Goal: Task Accomplishment & Management: Use online tool/utility

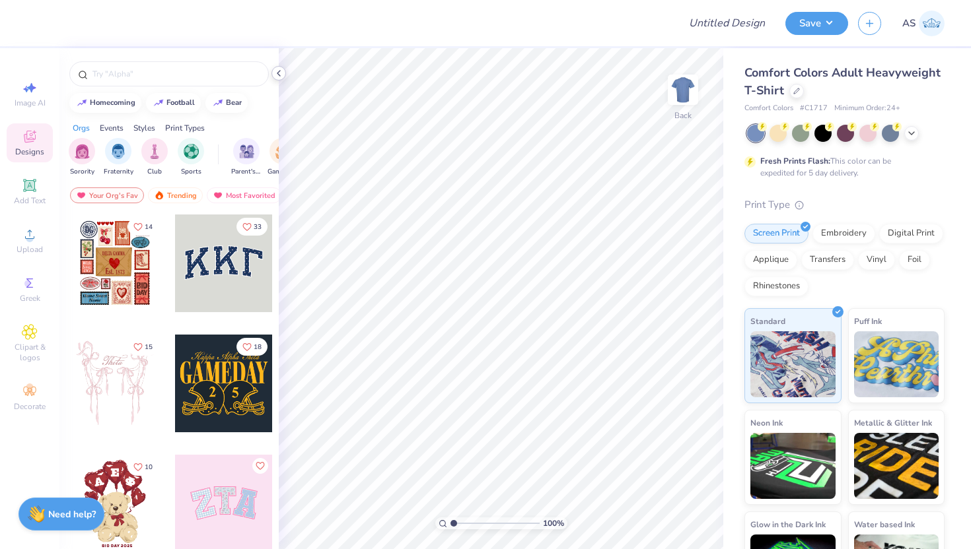
click at [279, 73] on icon at bounding box center [278, 73] width 11 height 11
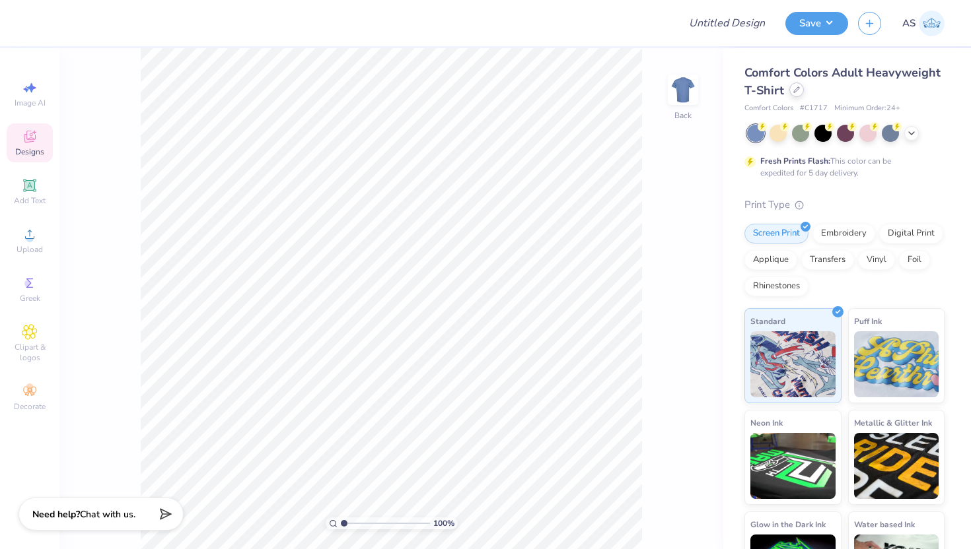
click at [794, 91] on icon at bounding box center [796, 89] width 5 height 5
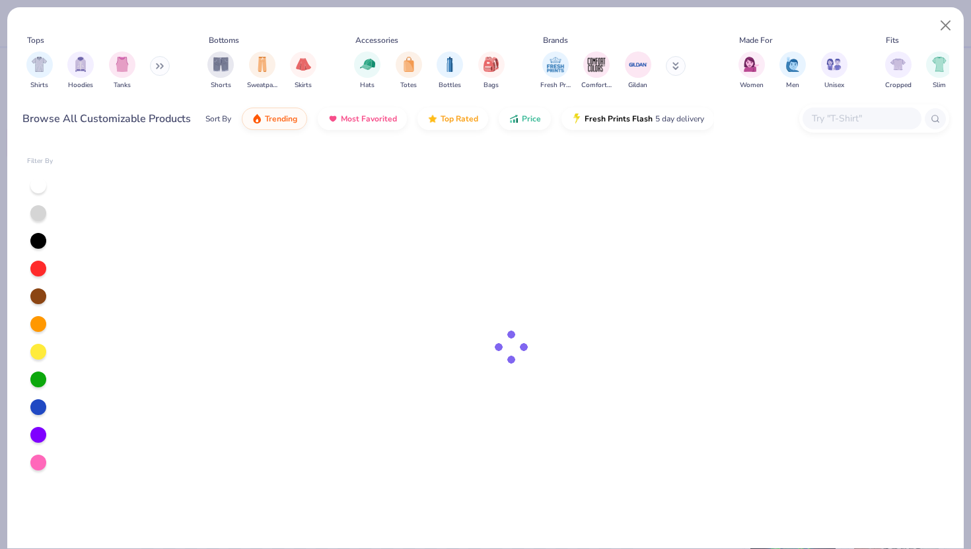
click at [845, 102] on div "Browse All Customizable Products Sort By Trending Most Favorited Top Rated Pric…" at bounding box center [485, 118] width 926 height 37
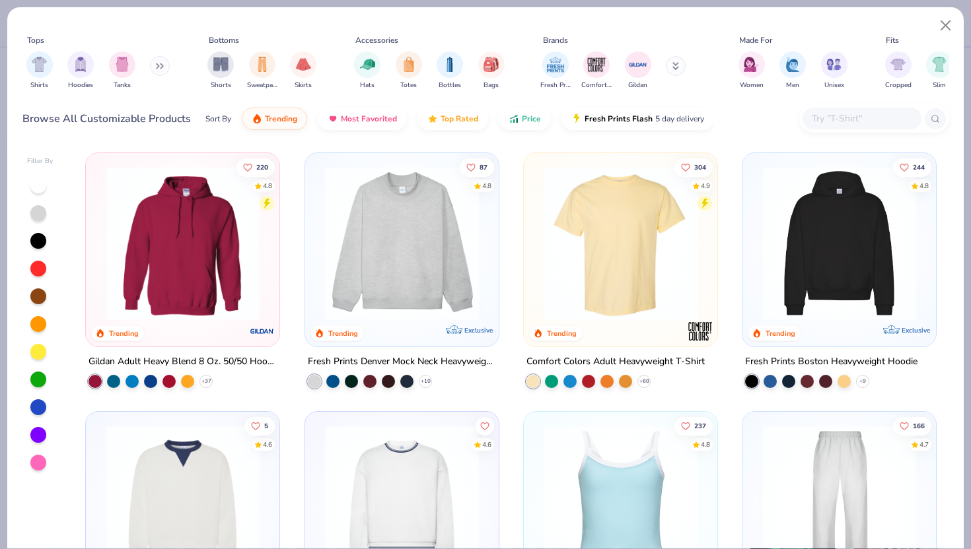
click at [842, 116] on input "text" at bounding box center [861, 118] width 102 height 15
paste input "429467"
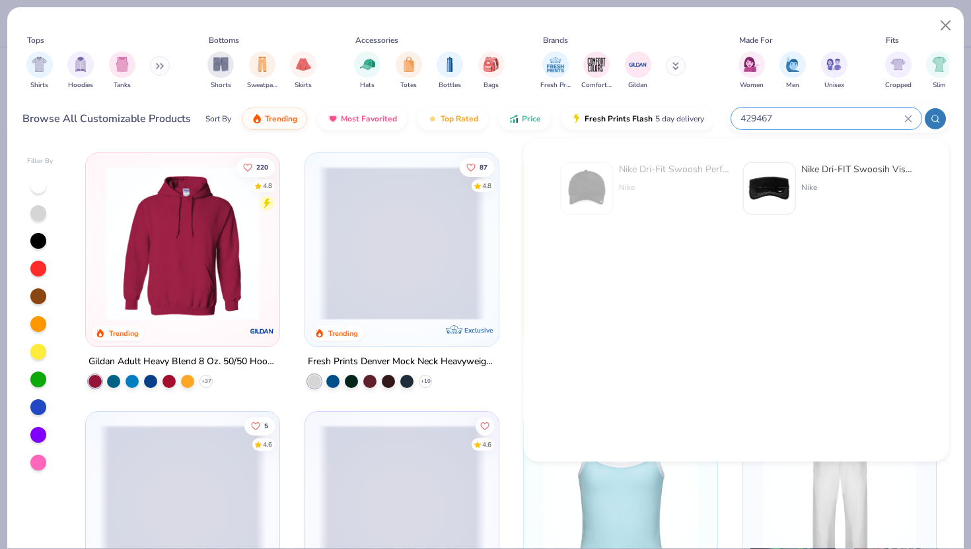
type input "429467"
click at [626, 174] on div "Nike Dri-Fit Swoosh Perforated Cap" at bounding box center [674, 169] width 111 height 14
click at [945, 26] on button "Close" at bounding box center [945, 25] width 25 height 25
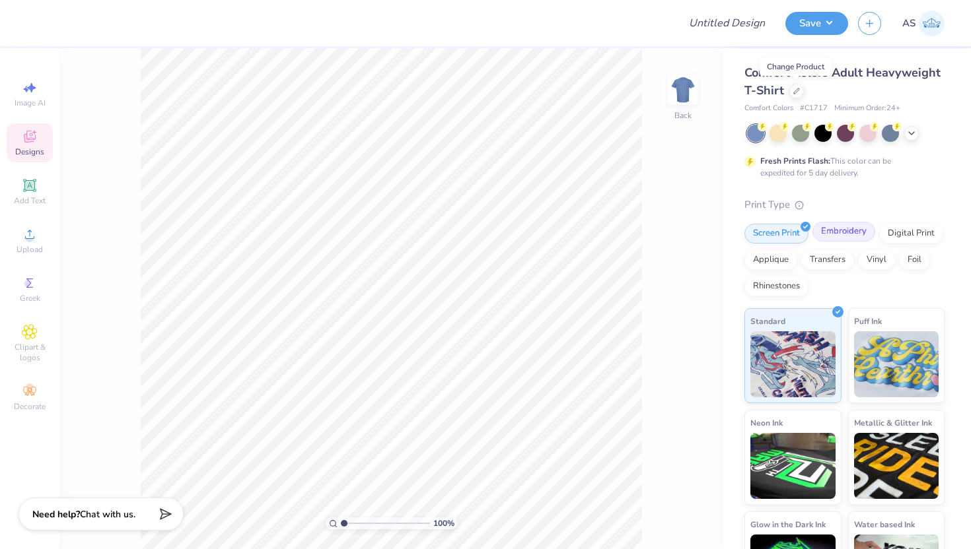
click at [825, 226] on div "Embroidery" at bounding box center [843, 232] width 63 height 20
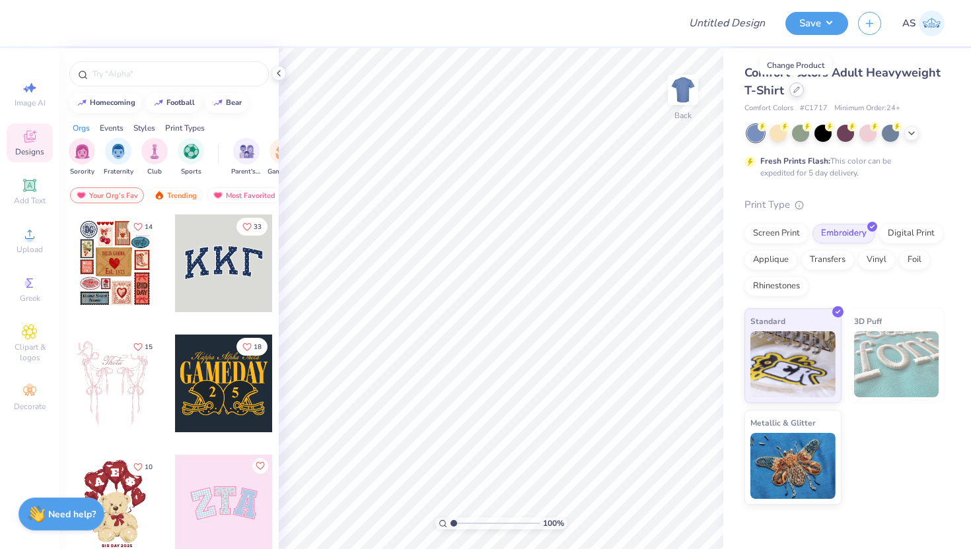
click at [799, 90] on div at bounding box center [796, 90] width 15 height 15
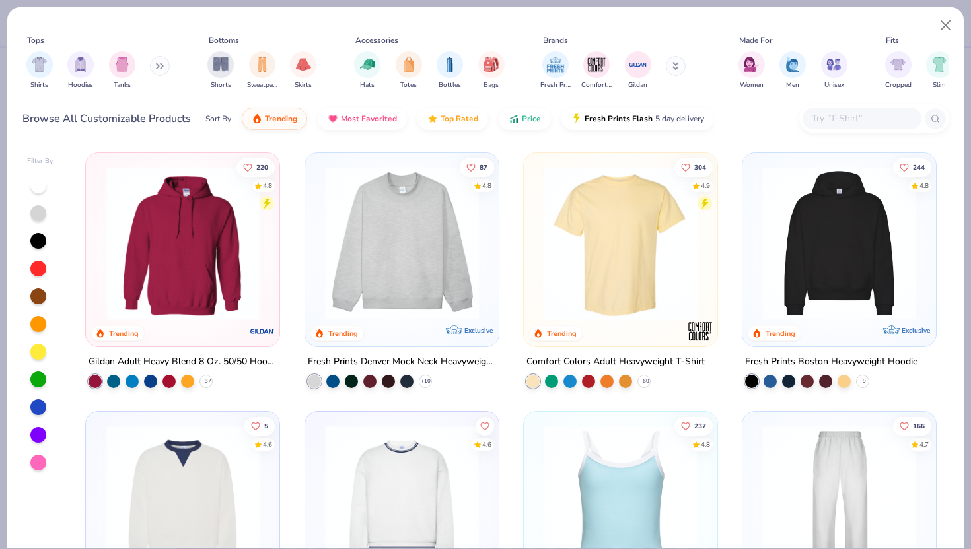
click at [799, 90] on div "Tops Shirts Hoodies Tanks Bottoms Shorts Sweatpants Skirts Accessories Hats Tot…" at bounding box center [485, 65] width 926 height 71
click at [835, 116] on input "text" at bounding box center [861, 118] width 102 height 15
paste input "429467"
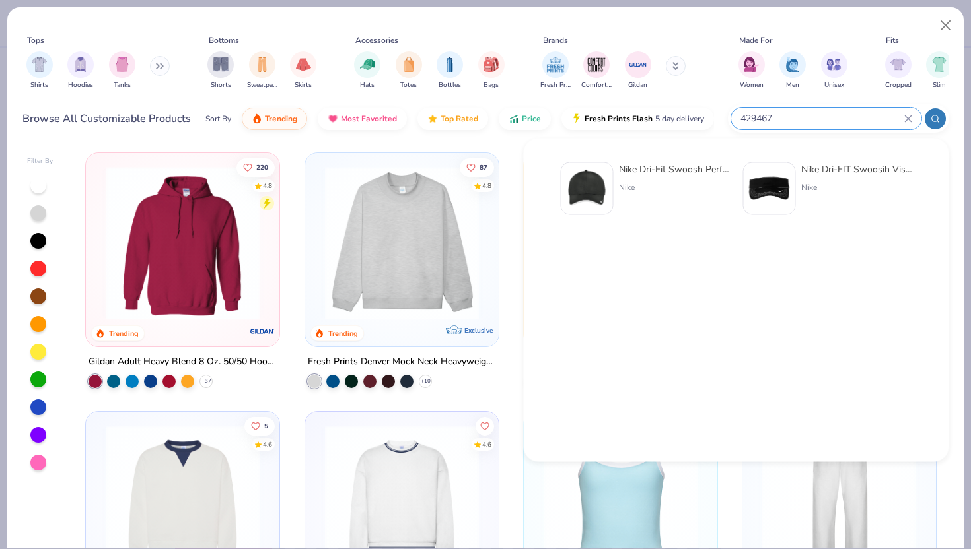
type input "429467"
click at [614, 170] on div "Nike Dri-Fit Swoosh Perforated Cap Nike" at bounding box center [645, 188] width 169 height 53
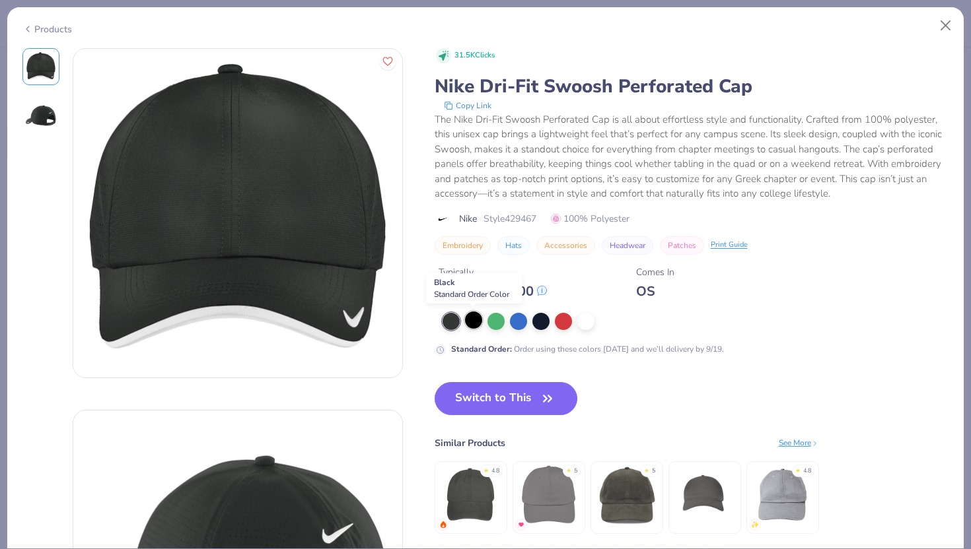
click at [478, 322] on div at bounding box center [473, 320] width 17 height 17
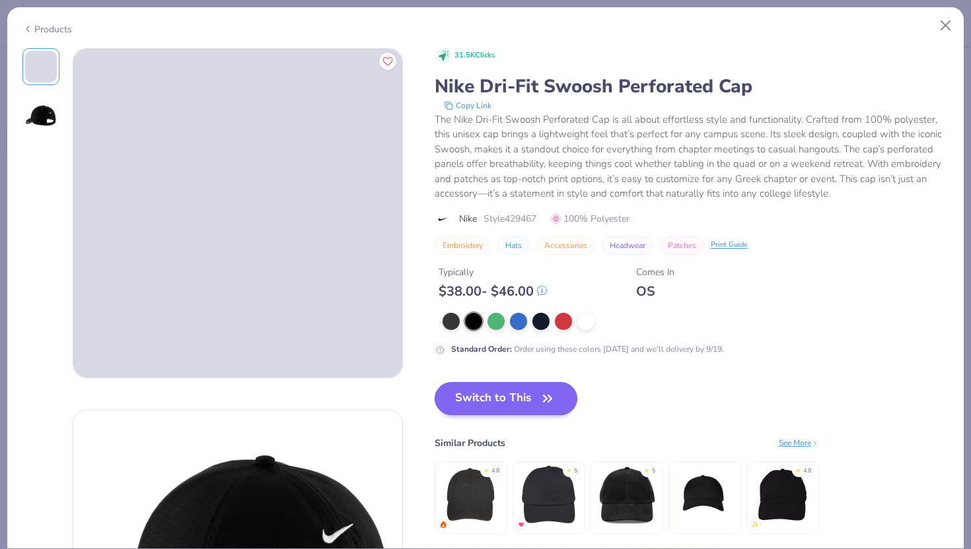
click at [498, 390] on button "Switch to This" at bounding box center [505, 398] width 143 height 33
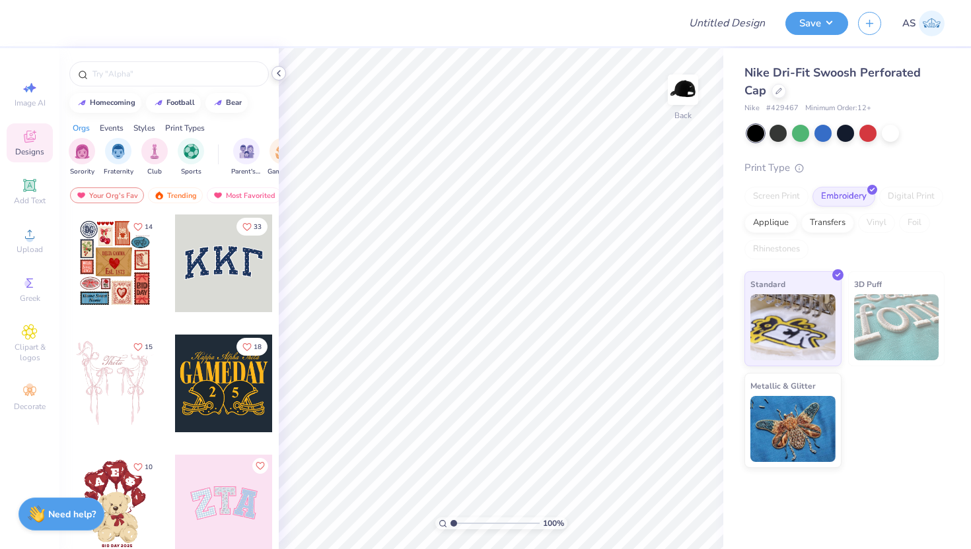
click at [281, 79] on div at bounding box center [278, 73] width 15 height 15
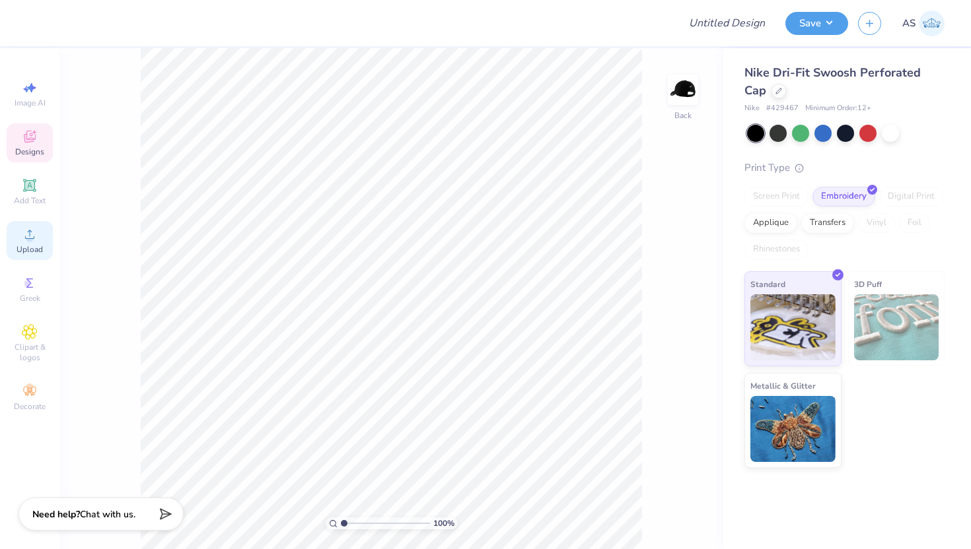
click at [32, 235] on icon at bounding box center [30, 234] width 16 height 16
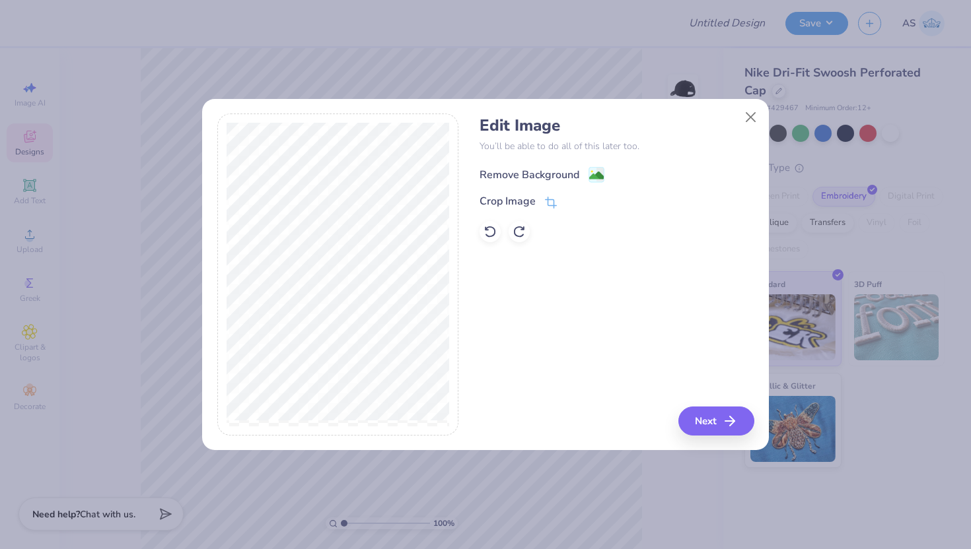
click at [594, 170] on image at bounding box center [596, 175] width 15 height 15
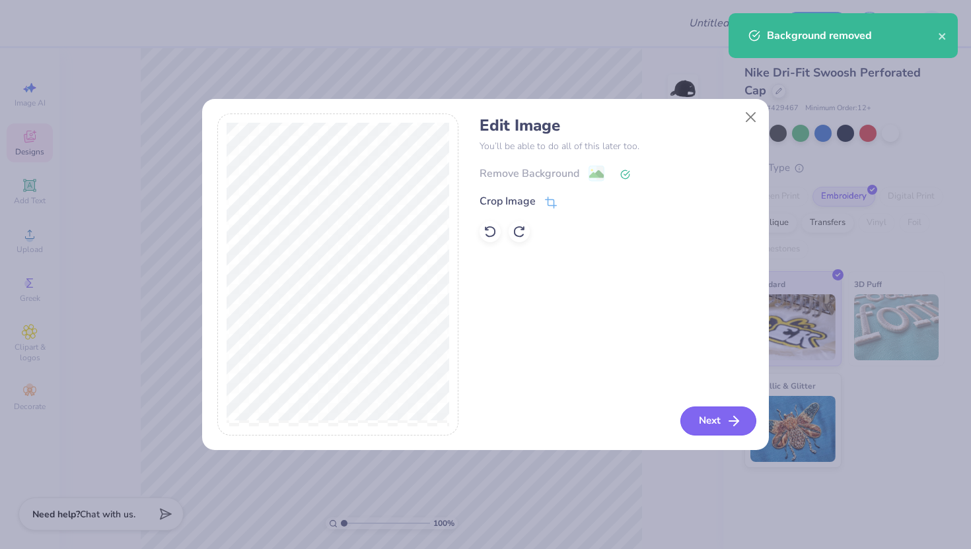
click at [701, 417] on button "Next" at bounding box center [718, 421] width 76 height 29
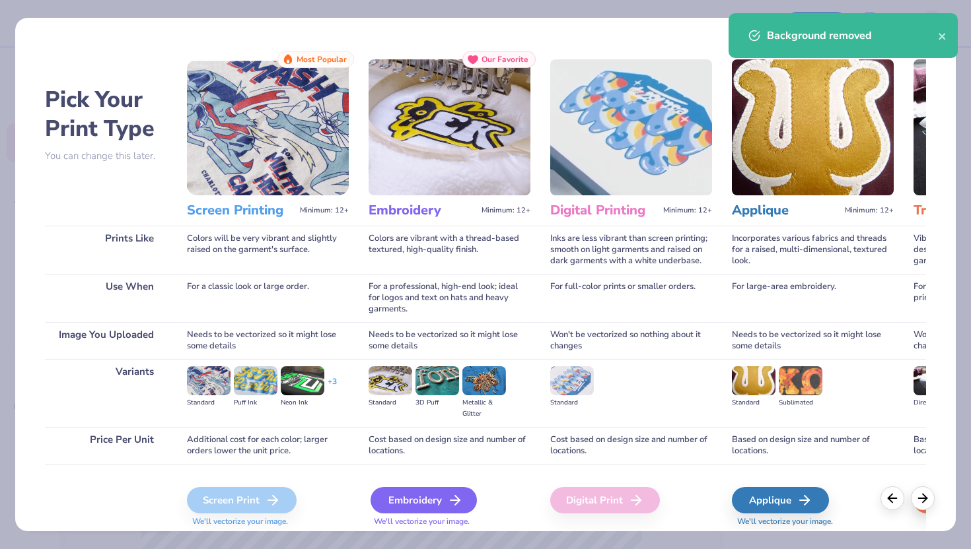
click at [453, 495] on icon at bounding box center [455, 501] width 16 height 16
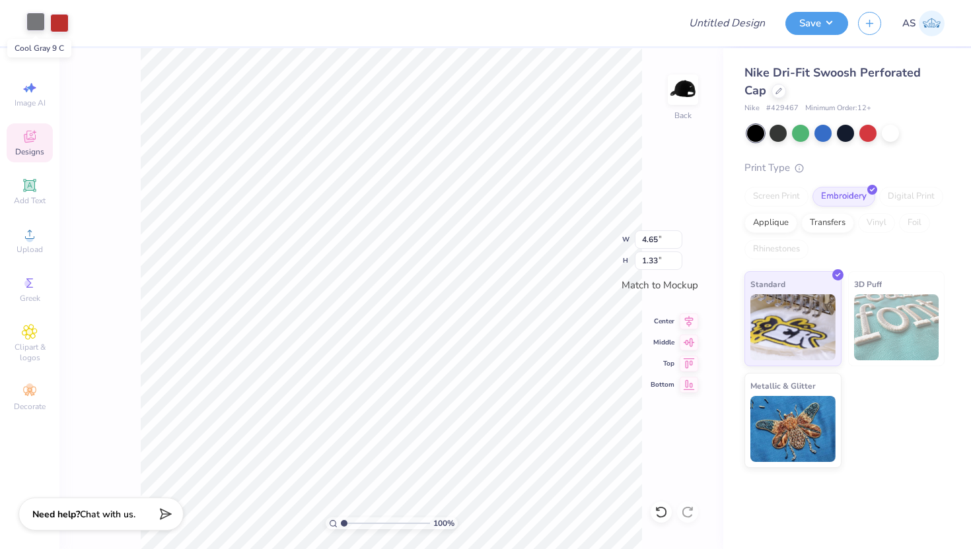
click at [36, 21] on div at bounding box center [35, 22] width 18 height 18
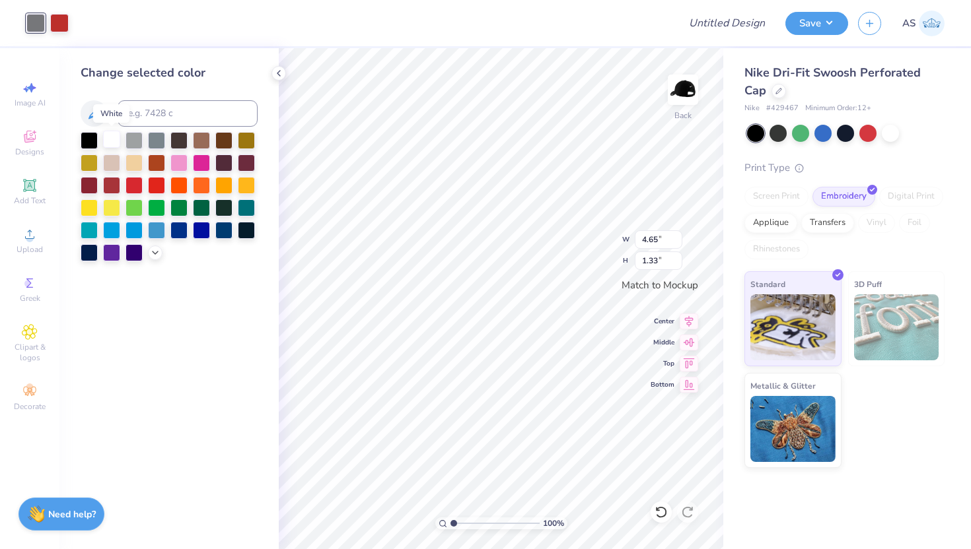
click at [112, 141] on div at bounding box center [111, 139] width 17 height 17
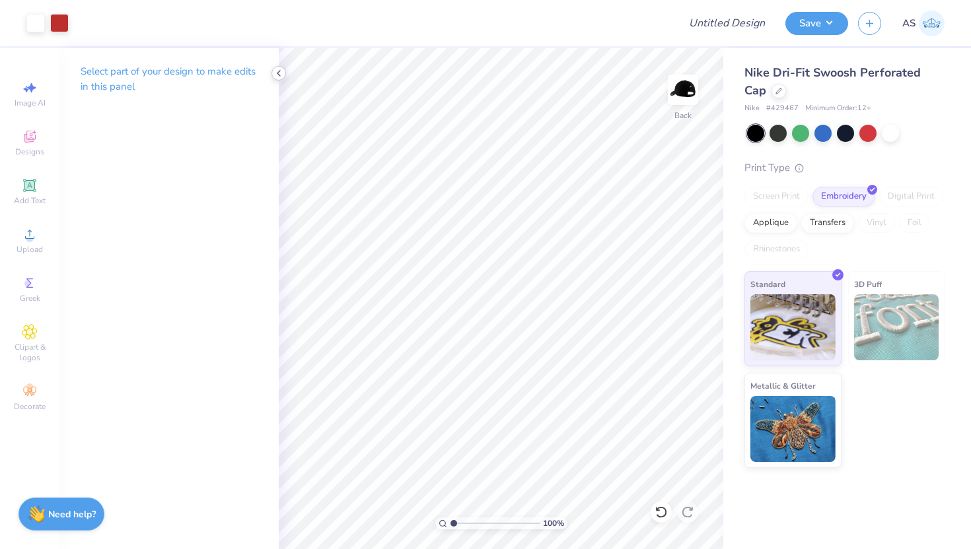
click at [278, 71] on icon at bounding box center [278, 73] width 11 height 11
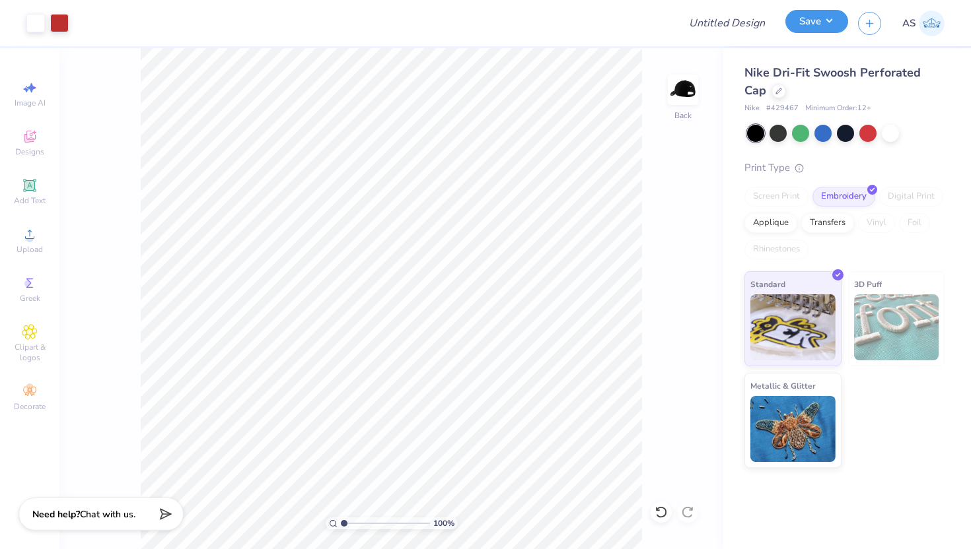
click at [808, 28] on button "Save" at bounding box center [816, 21] width 63 height 23
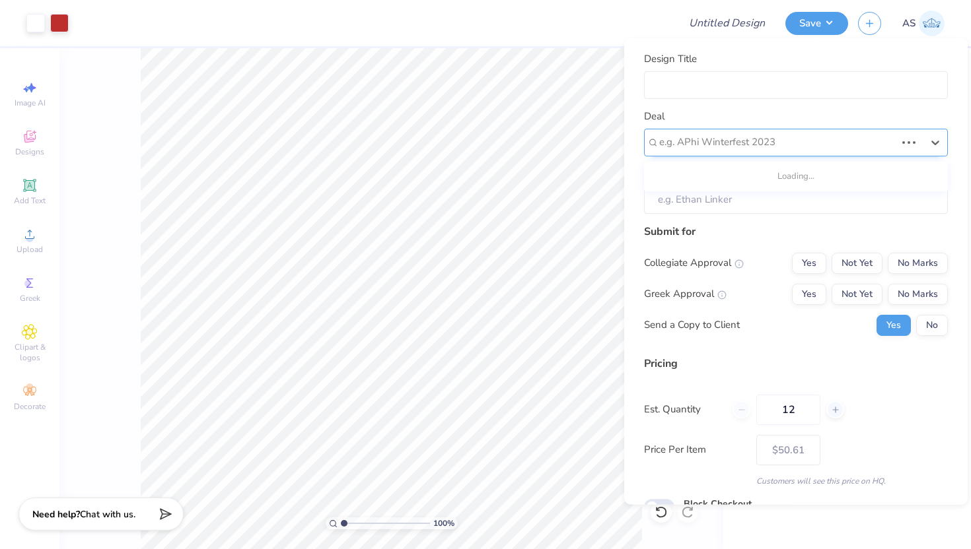
click at [729, 143] on div at bounding box center [777, 142] width 236 height 18
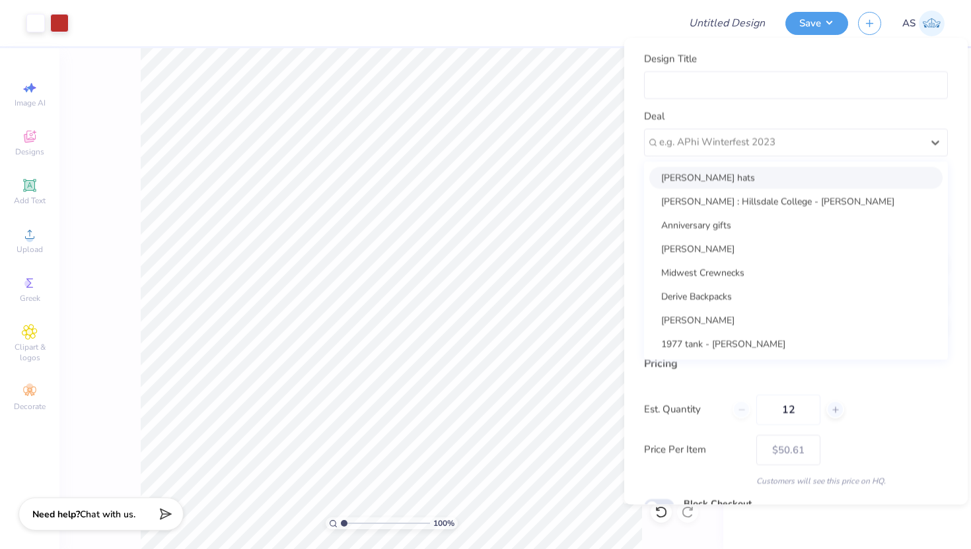
click at [706, 178] on div "Walter hats" at bounding box center [795, 177] width 293 height 22
type input "Madeline Monick"
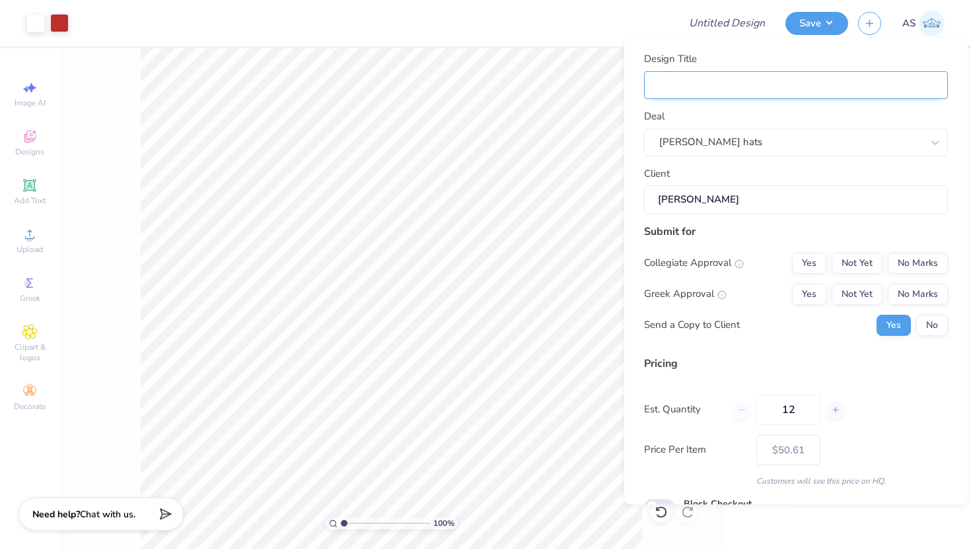
click at [728, 80] on input "Design Title" at bounding box center [796, 85] width 304 height 28
type input "w"
type input "wa"
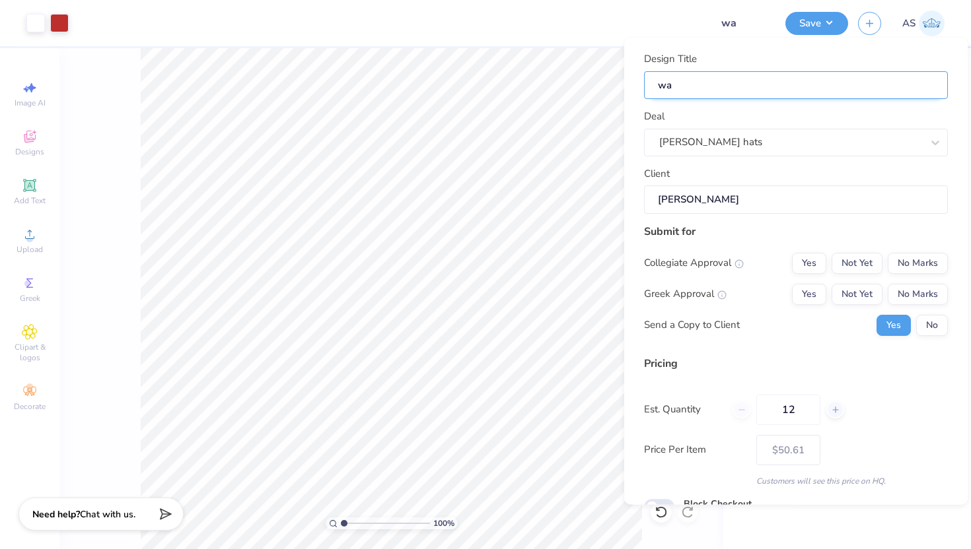
type input "w"
type input "W"
type input "Wa"
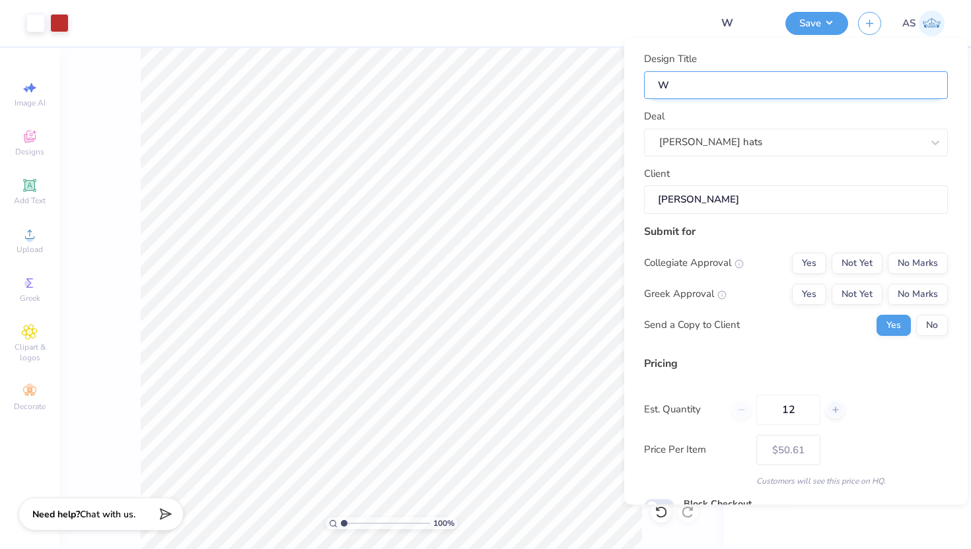
type input "Wa"
type input "Wal"
type input "Walt"
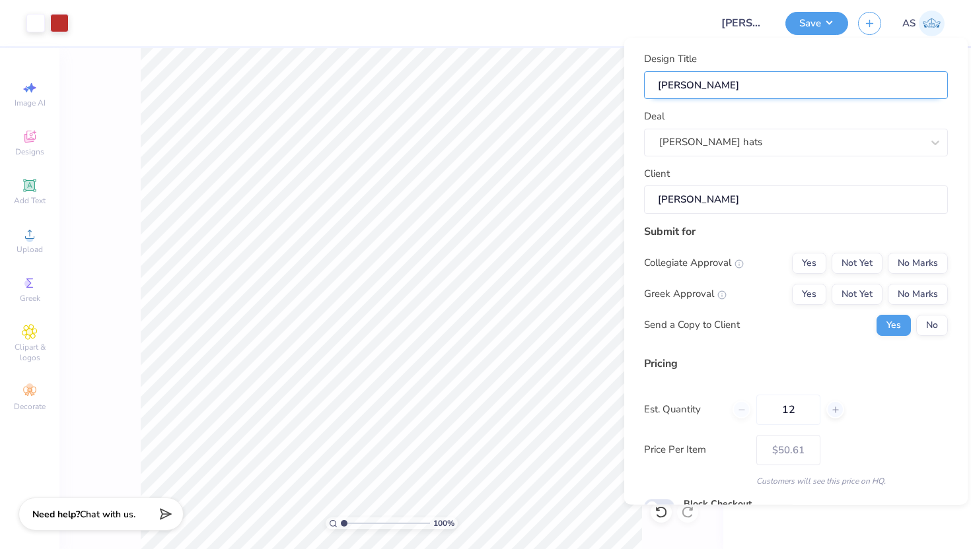
type input "Walte"
type input "Walter"
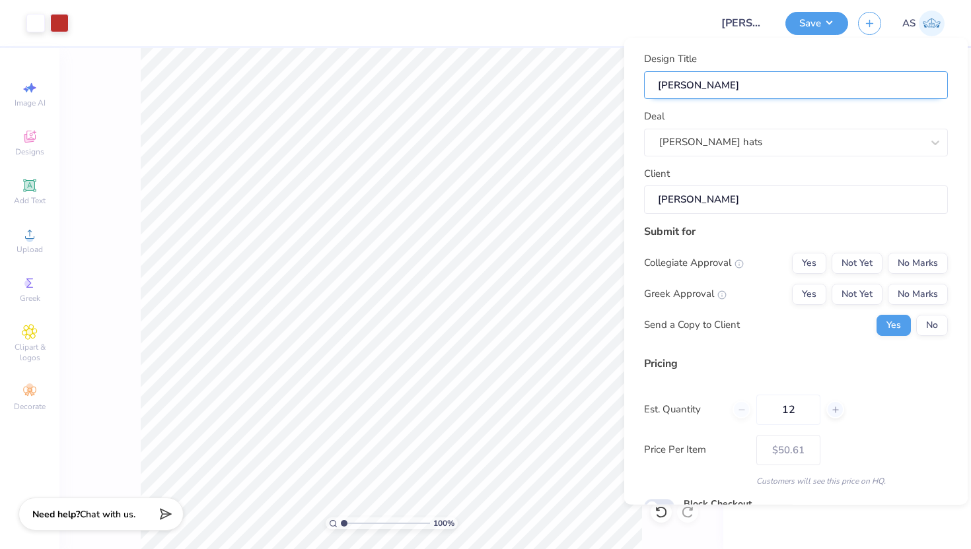
type input "Walter"
type input "Walter H"
type input "Walter Ha"
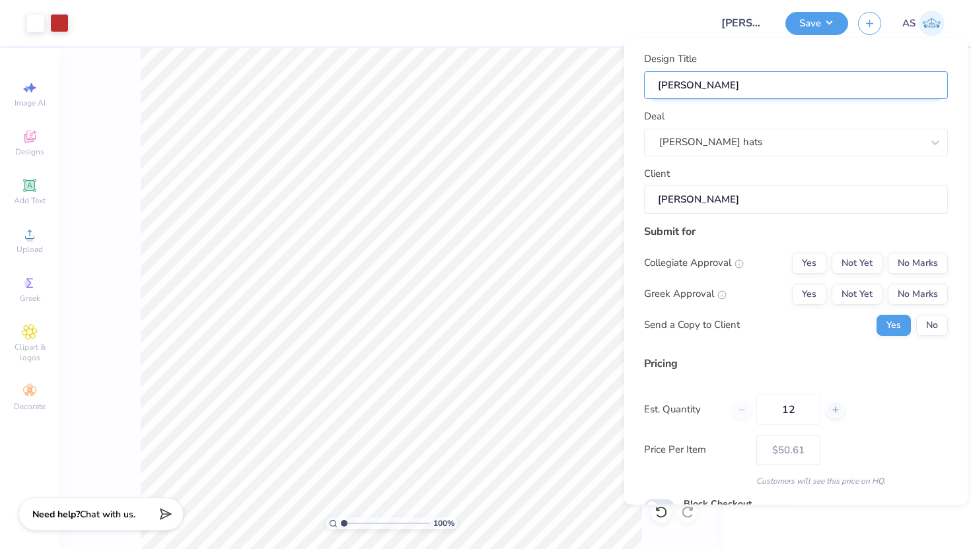
type input "Walter Hat"
type input "Walter Hats"
type input "Walter Hat"
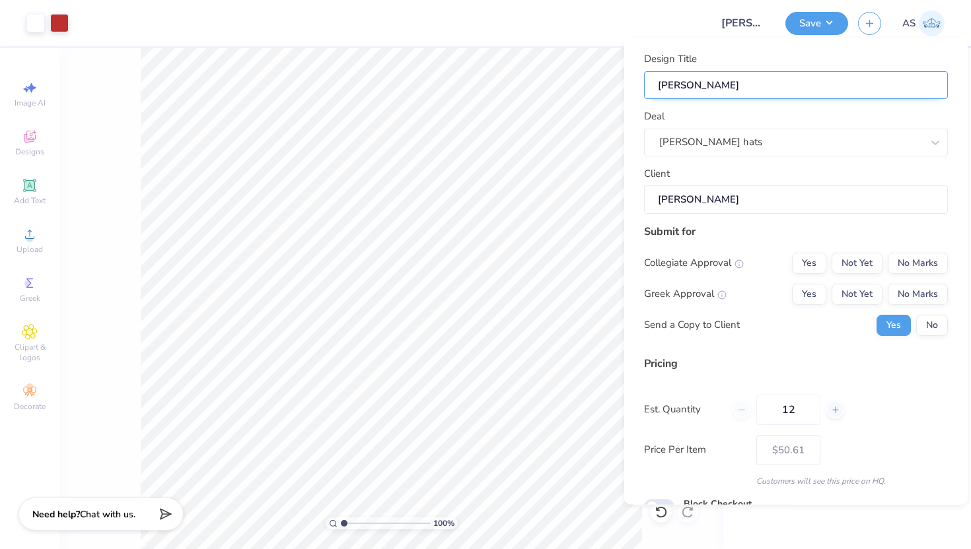
type input "Walter Hat"
type input "Walter Ha"
type input "Walter H"
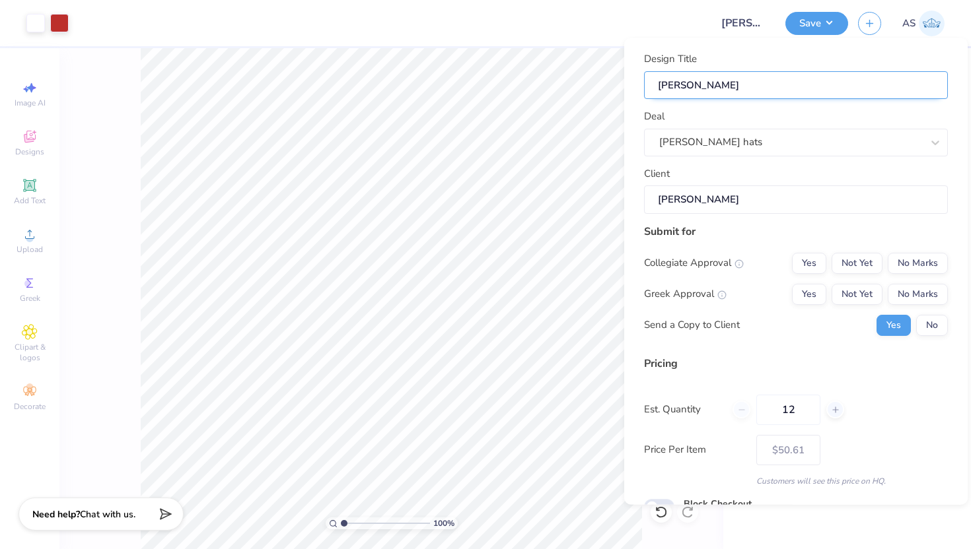
type input "Walter"
type input "Walter L"
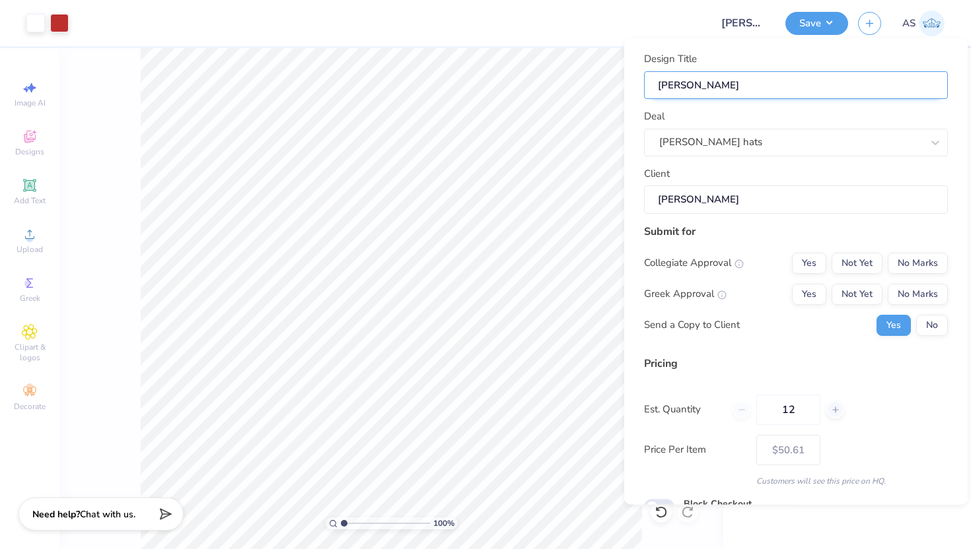
type input "Walter L"
type input "Walter L H"
type input "Walter L Ha"
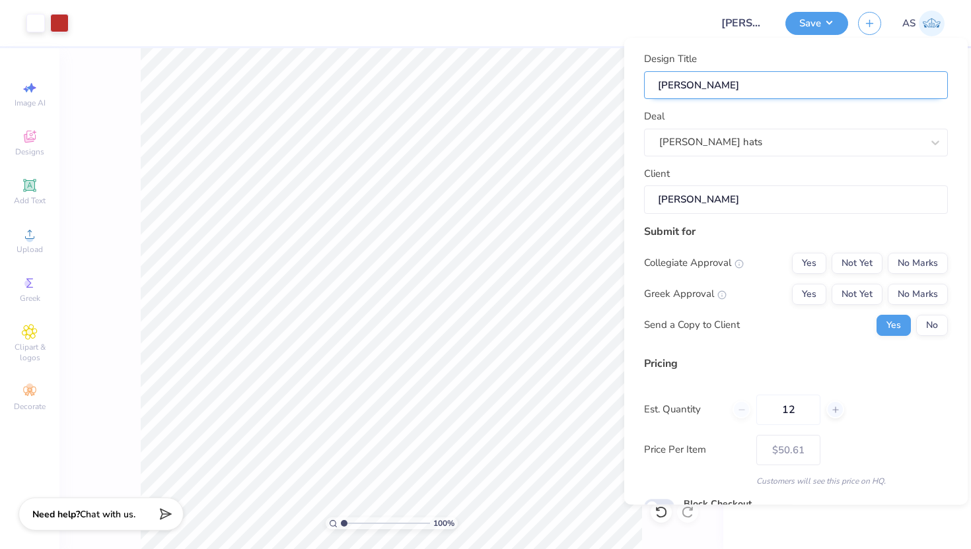
type input "Walter L Hat"
type input "[PERSON_NAME]"
click at [902, 252] on div "Submit for Collegiate Approval Yes Not Yet No Marks Greek Approval Yes Not Yet …" at bounding box center [796, 284] width 304 height 122
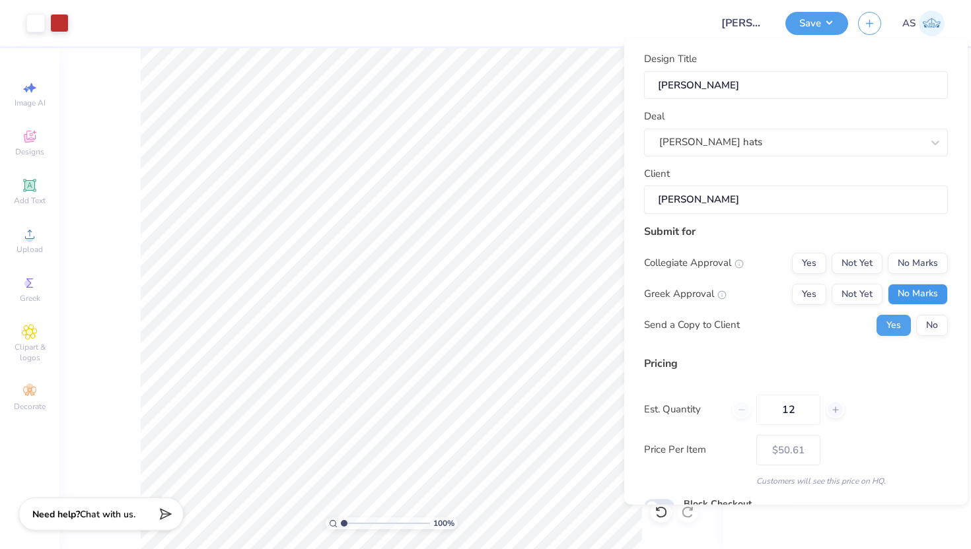
click at [925, 283] on button "No Marks" at bounding box center [917, 293] width 60 height 21
click at [929, 275] on div "Collegiate Approval Yes Not Yet No Marks Greek Approval Yes Not Yet No Marks Se…" at bounding box center [796, 293] width 304 height 83
click at [932, 257] on button "No Marks" at bounding box center [917, 262] width 60 height 21
click at [943, 318] on button "No" at bounding box center [932, 324] width 32 height 21
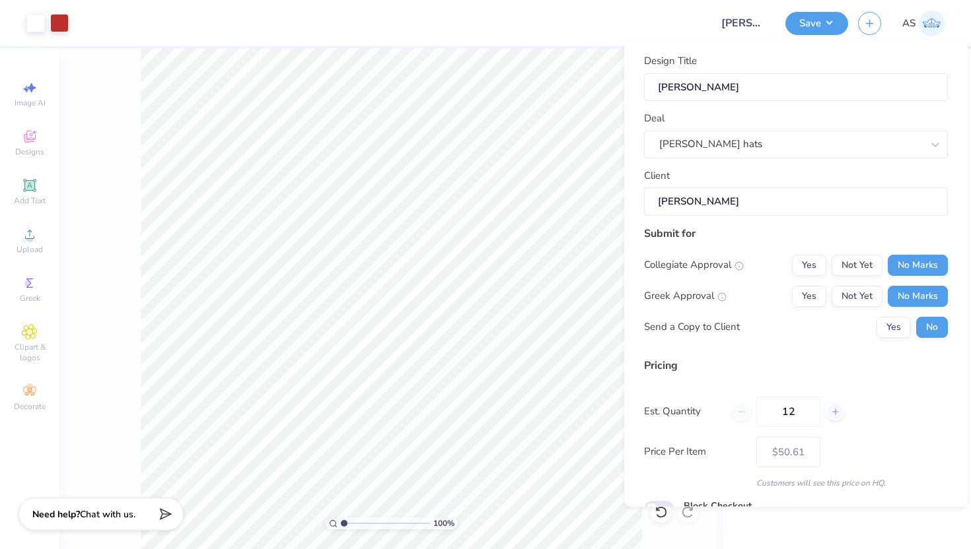
scroll to position [65, 0]
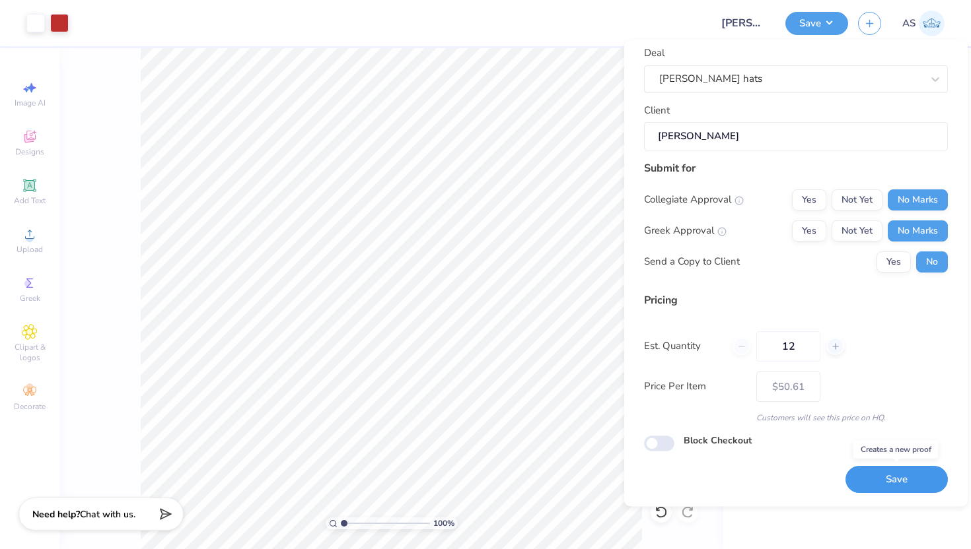
click at [889, 475] on button "Save" at bounding box center [896, 480] width 102 height 27
type input "– –"
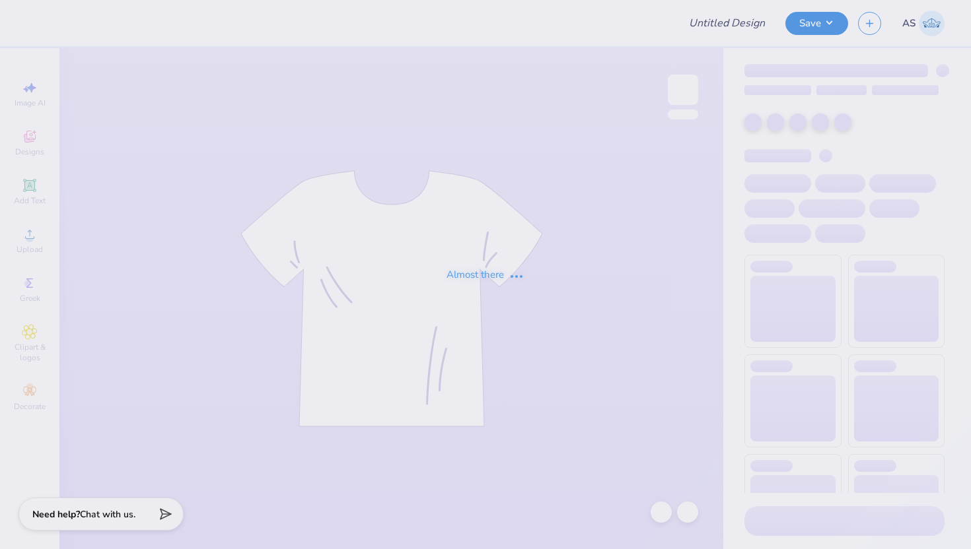
type input "[PERSON_NAME]"
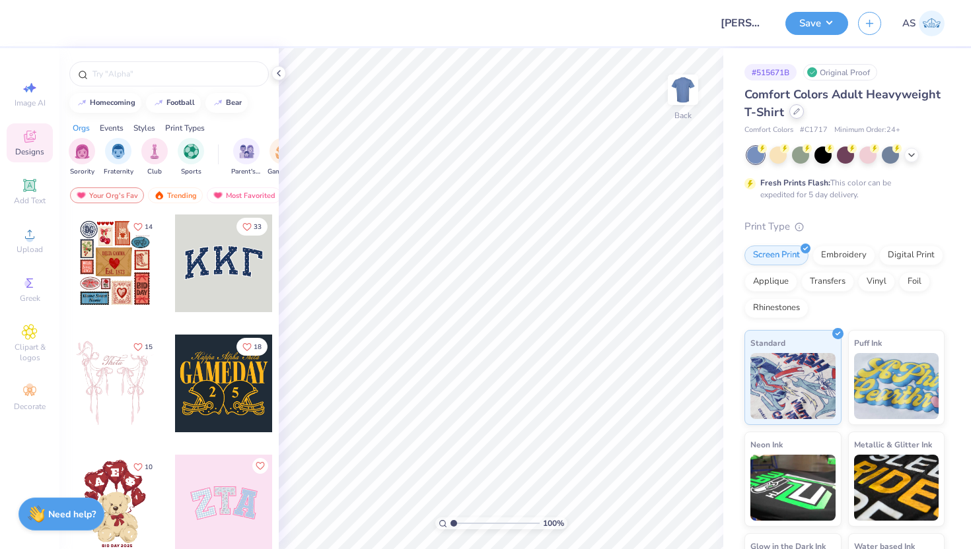
click at [798, 111] on icon at bounding box center [796, 111] width 7 height 7
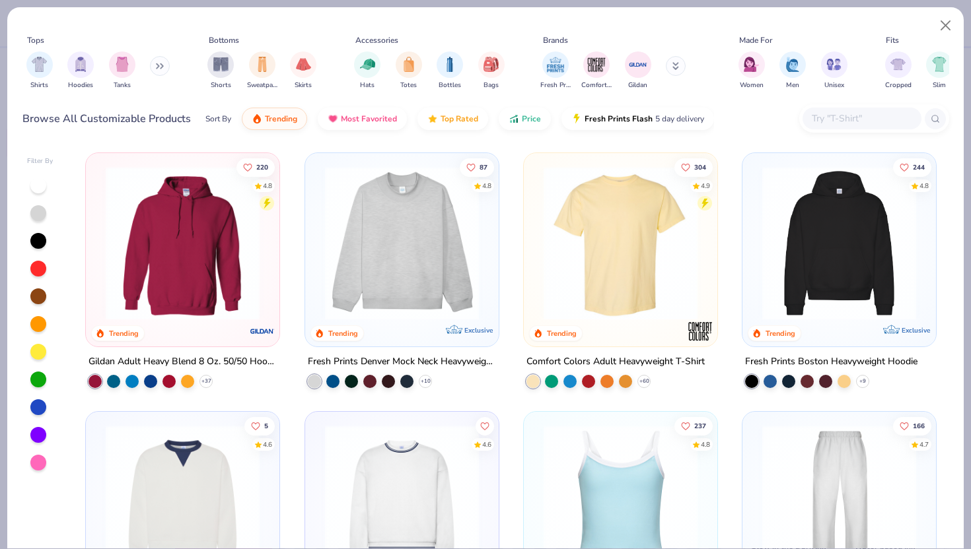
click at [832, 114] on input "text" at bounding box center [861, 118] width 102 height 15
paste input "[DATE]"
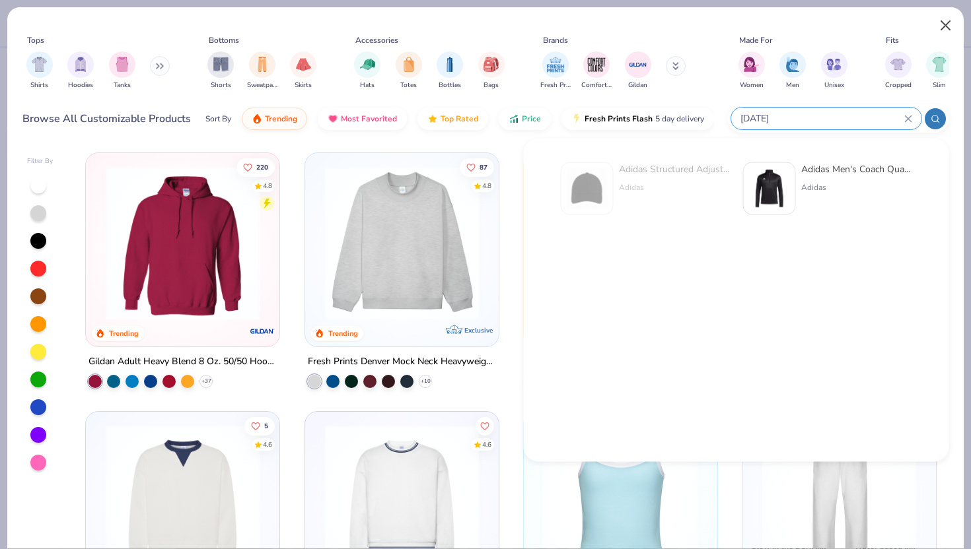
type input "[DATE]"
click at [943, 24] on button "Close" at bounding box center [945, 25] width 25 height 25
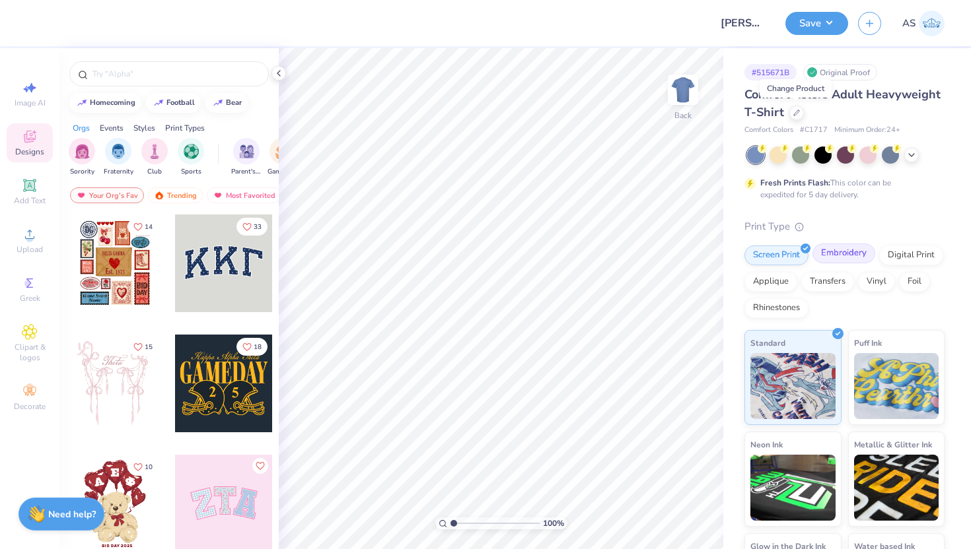
click at [841, 254] on div "Embroidery" at bounding box center [843, 254] width 63 height 20
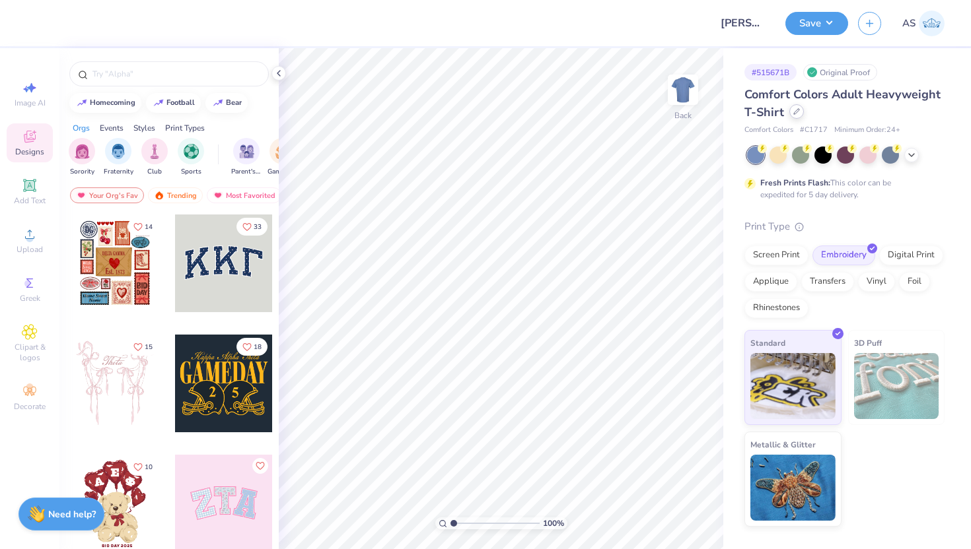
click at [800, 109] on div at bounding box center [796, 111] width 15 height 15
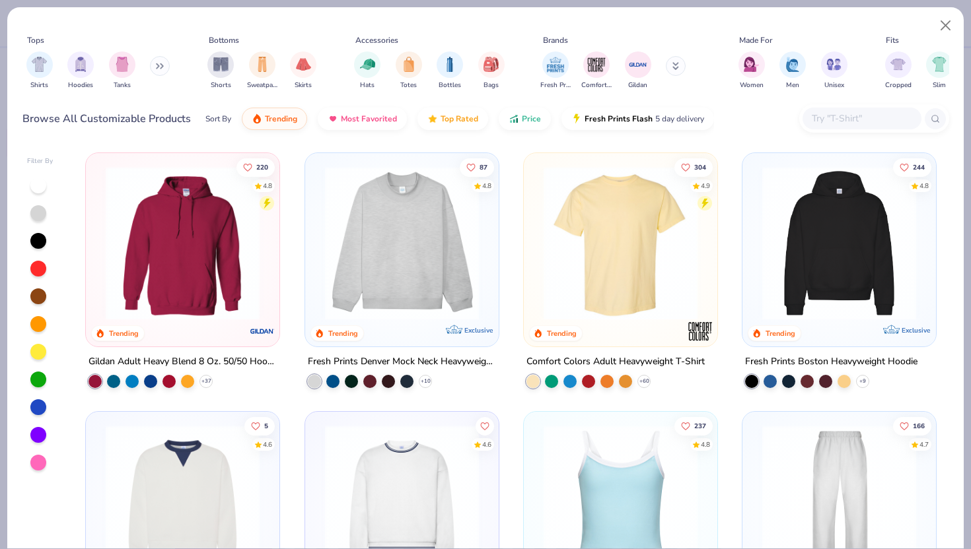
click at [840, 118] on input "text" at bounding box center [861, 118] width 102 height 15
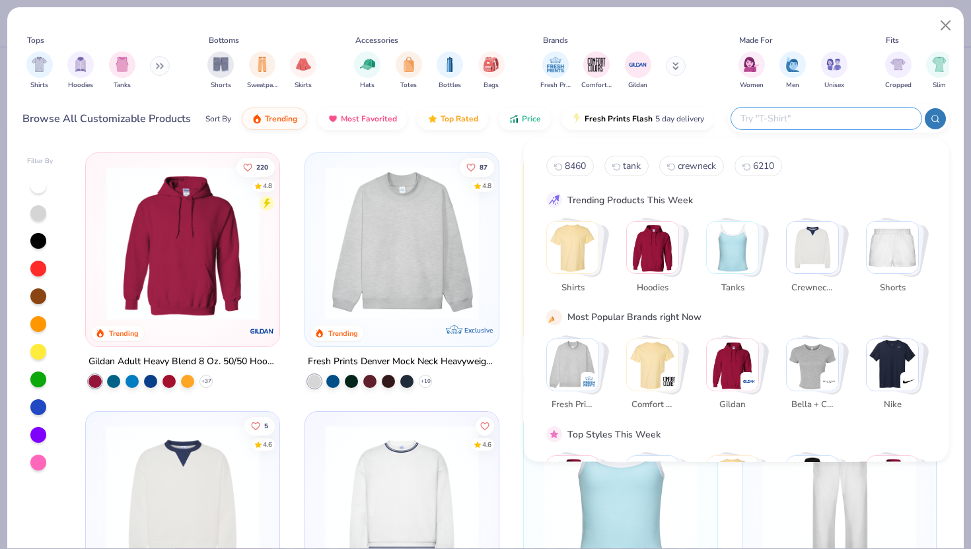
paste input "[DATE]"
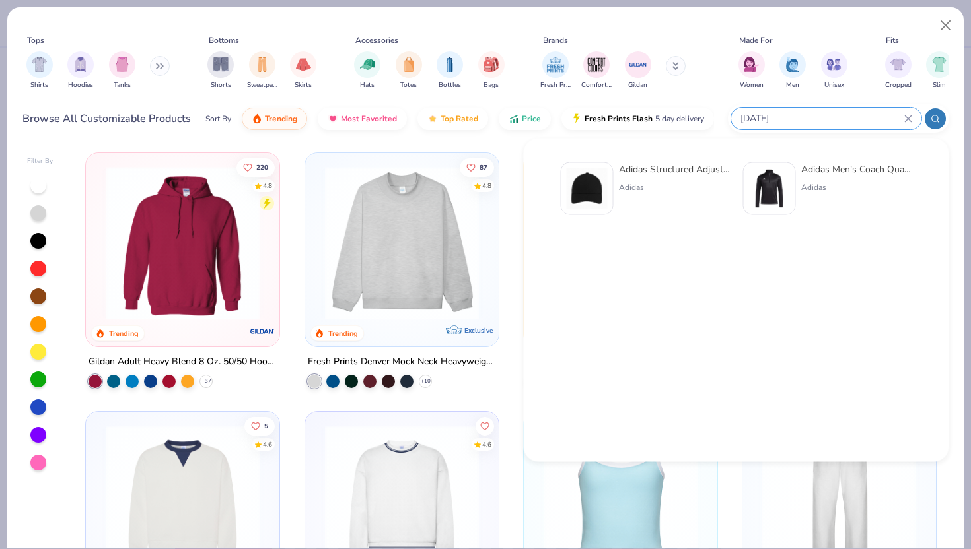
type input "[DATE]"
click at [613, 169] on div "Adidas Structured Adjustable Cap Adidas" at bounding box center [645, 188] width 169 height 53
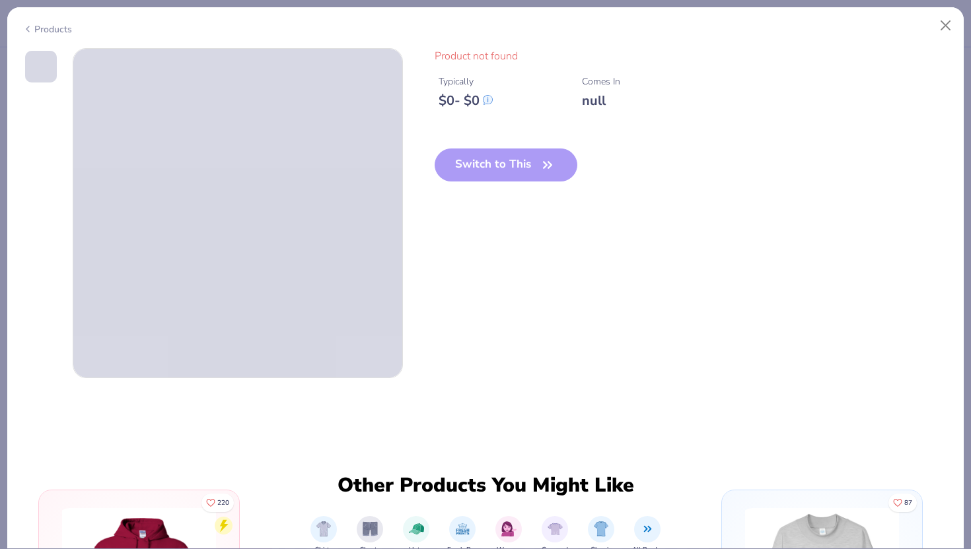
click at [38, 31] on div "Products" at bounding box center [47, 29] width 50 height 14
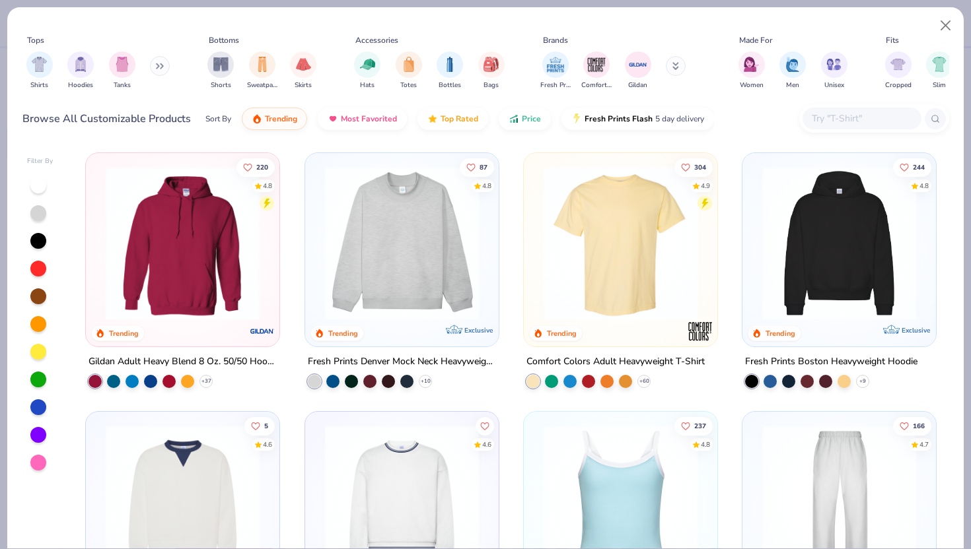
click at [860, 122] on input "text" at bounding box center [861, 118] width 102 height 15
paste input "[DATE]"
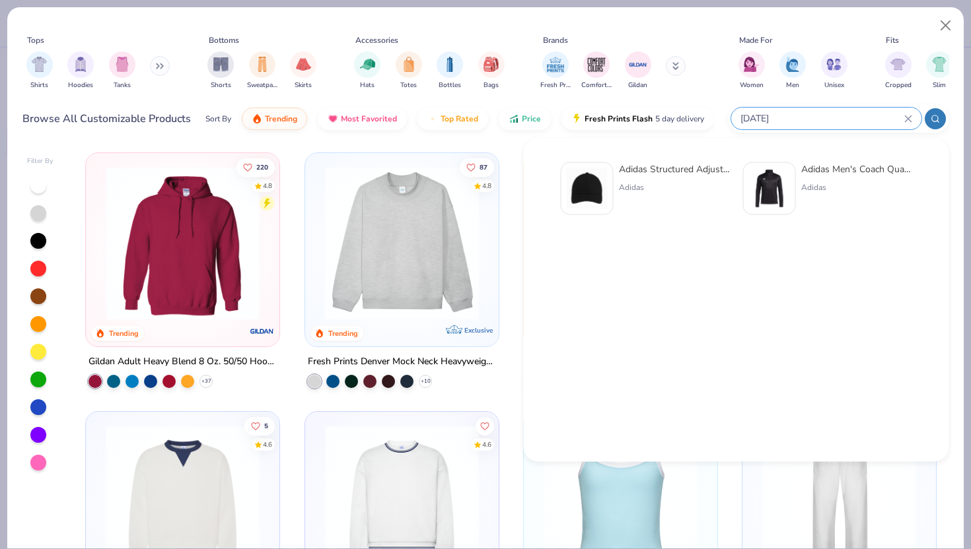
type input "[DATE]"
click at [582, 186] on img at bounding box center [586, 188] width 41 height 41
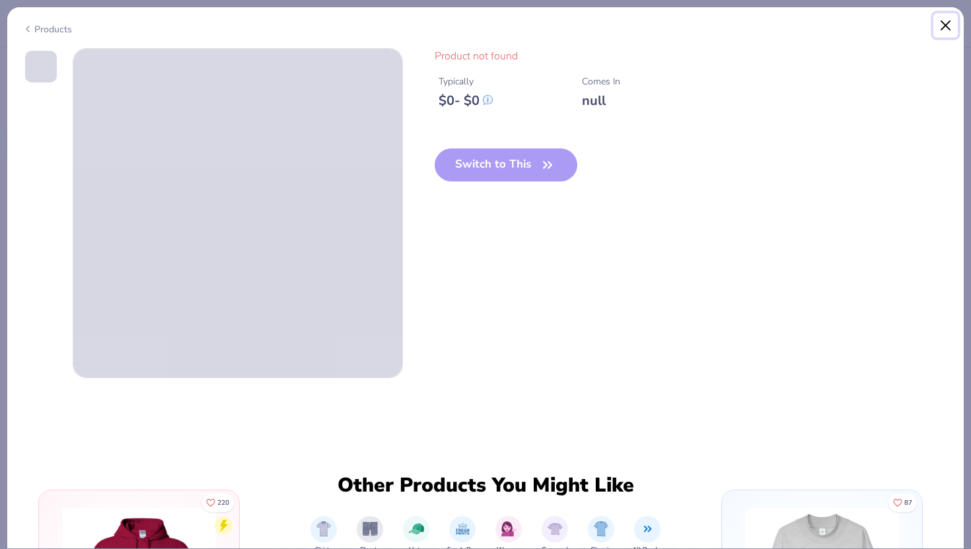
click at [942, 23] on button "Close" at bounding box center [945, 25] width 25 height 25
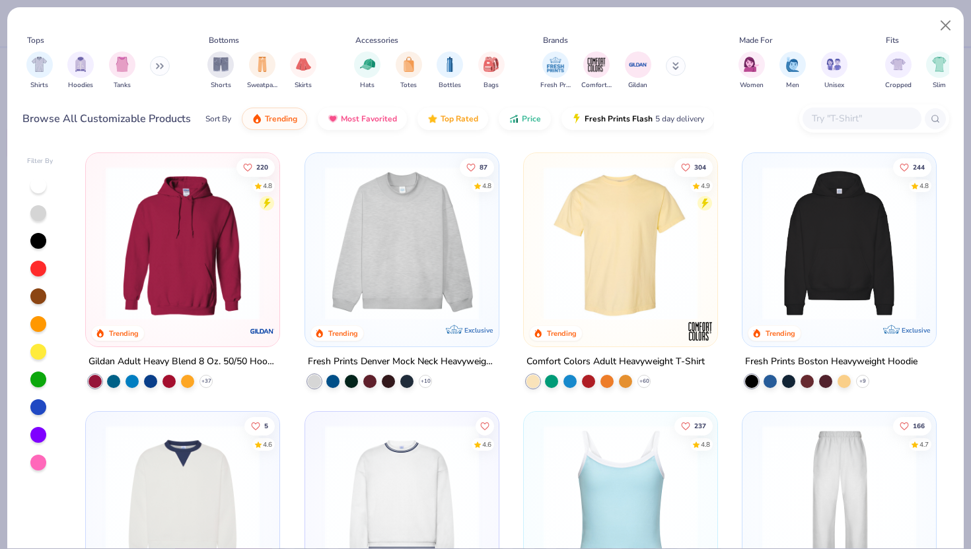
click at [837, 112] on input "text" at bounding box center [861, 118] width 102 height 15
paste input "22673"
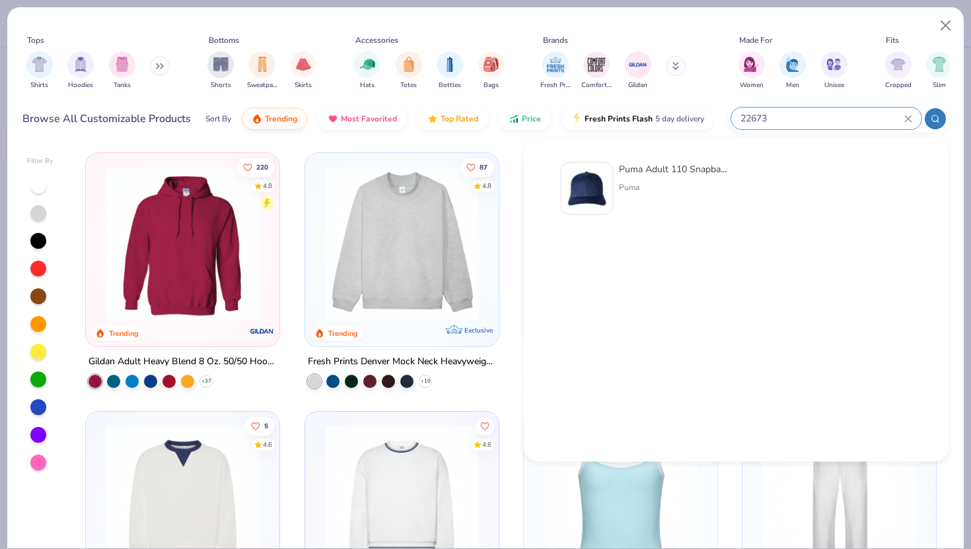
type input "22673"
click at [568, 195] on img at bounding box center [586, 188] width 41 height 41
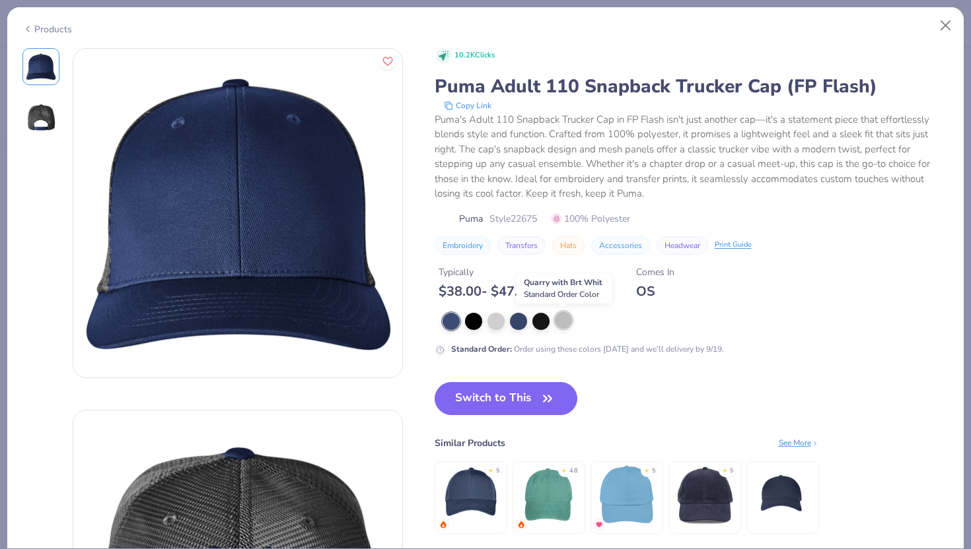
click at [567, 318] on div at bounding box center [563, 320] width 17 height 17
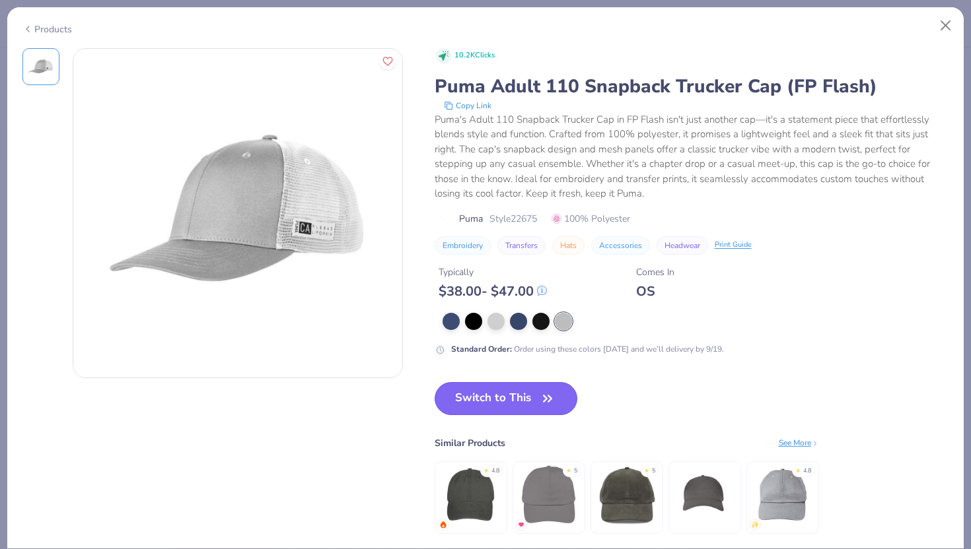
click at [516, 403] on button "Switch to This" at bounding box center [505, 398] width 143 height 33
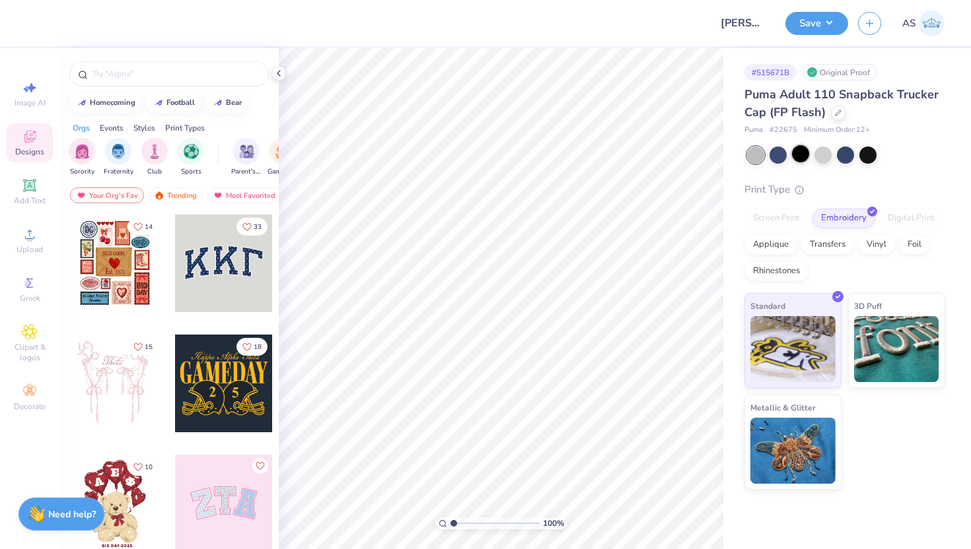
click at [792, 152] on div at bounding box center [800, 153] width 17 height 17
click at [796, 156] on div at bounding box center [800, 153] width 17 height 17
click at [280, 75] on icon at bounding box center [278, 73] width 11 height 11
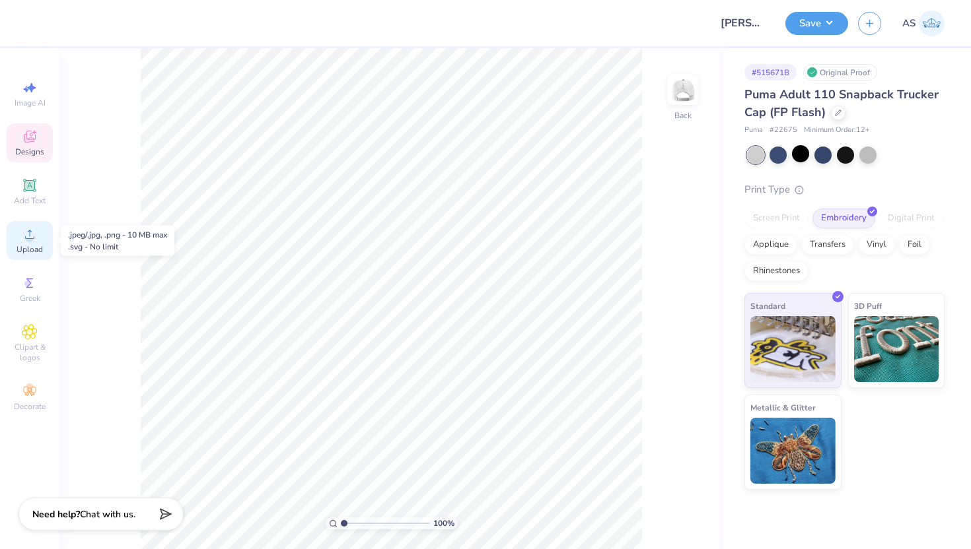
click at [38, 244] on span "Upload" at bounding box center [30, 249] width 26 height 11
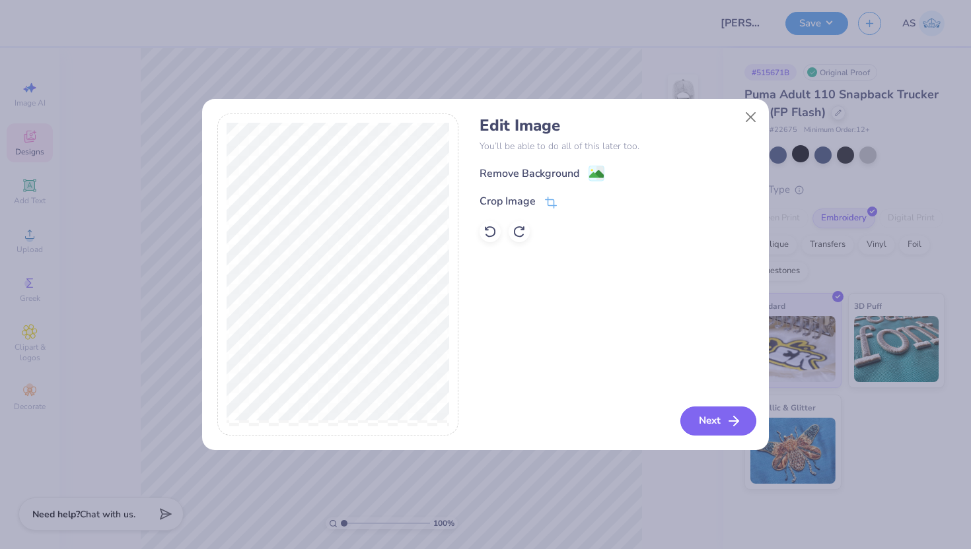
click at [702, 416] on button "Next" at bounding box center [718, 421] width 76 height 29
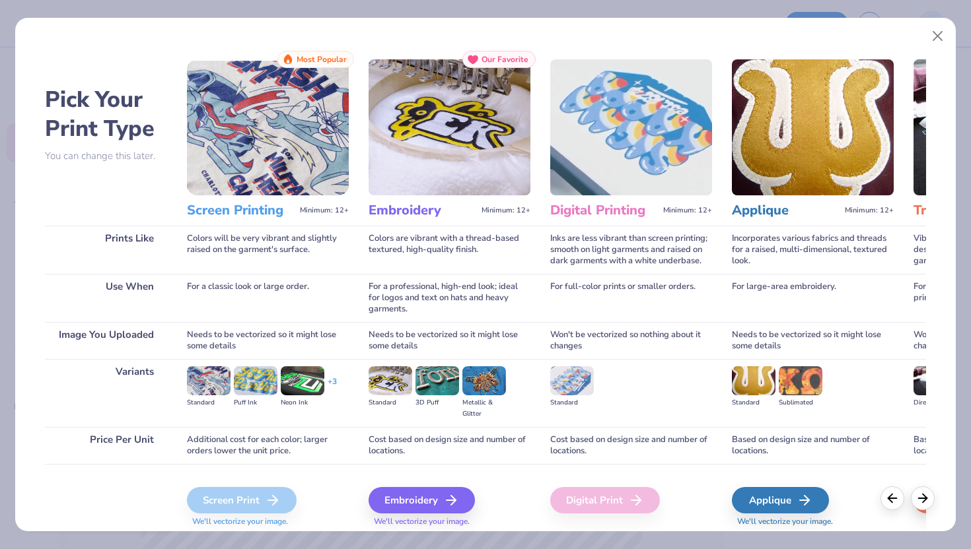
click at [431, 514] on div "Embroidery We'll vectorize your image." at bounding box center [449, 507] width 162 height 40
click at [438, 510] on div "Embroidery" at bounding box center [423, 500] width 106 height 26
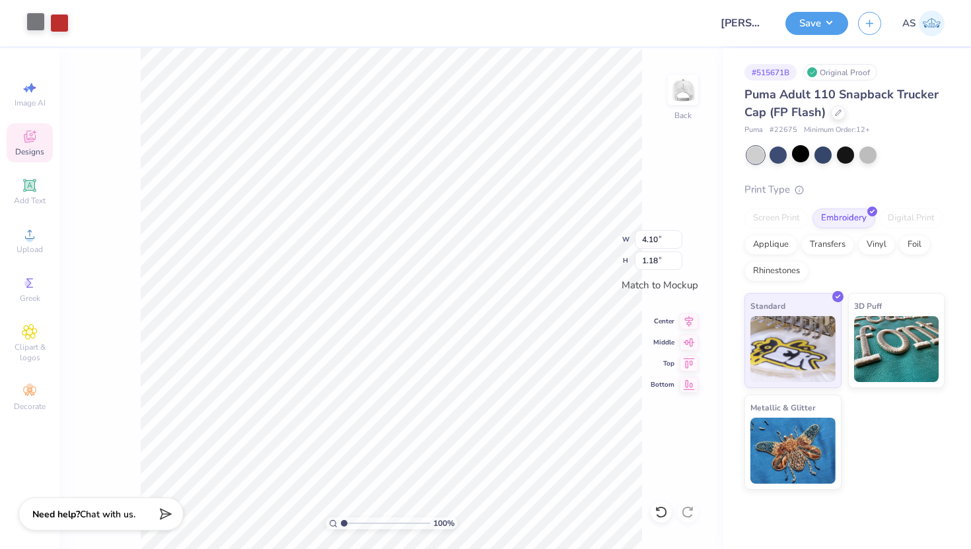
click at [35, 19] on div at bounding box center [35, 22] width 18 height 18
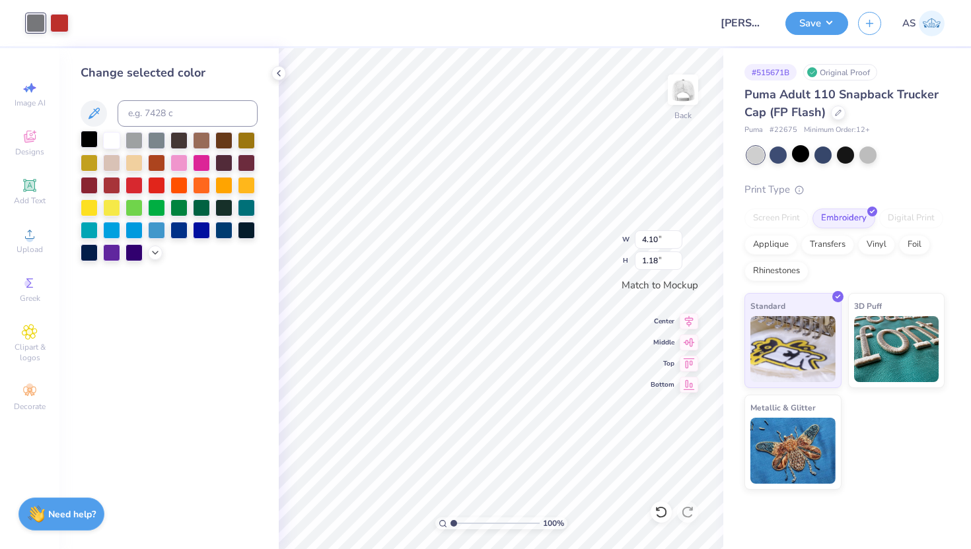
click at [91, 136] on div at bounding box center [89, 139] width 17 height 17
click at [269, 73] on div "Change selected color" at bounding box center [168, 298] width 219 height 501
click at [283, 75] on icon at bounding box center [278, 73] width 11 height 11
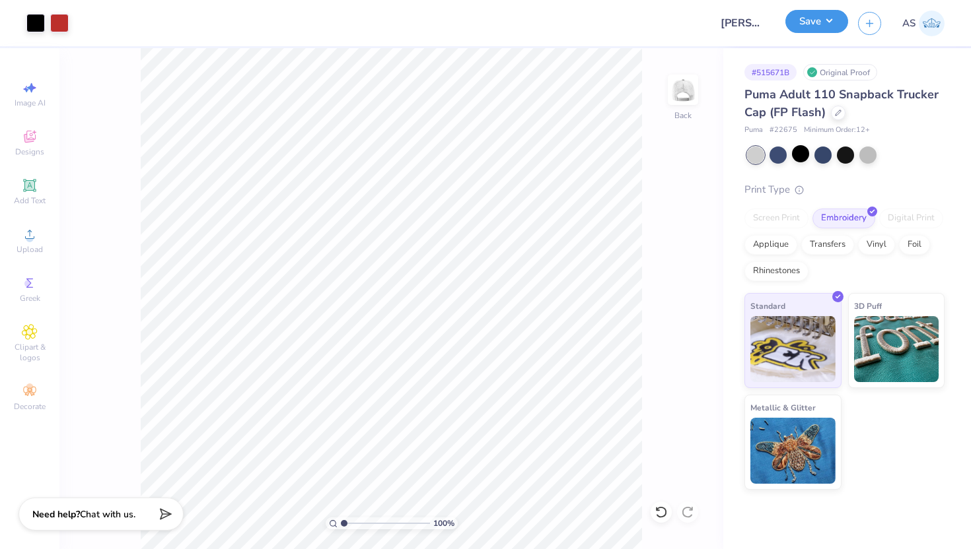
click at [803, 20] on button "Save" at bounding box center [816, 21] width 63 height 23
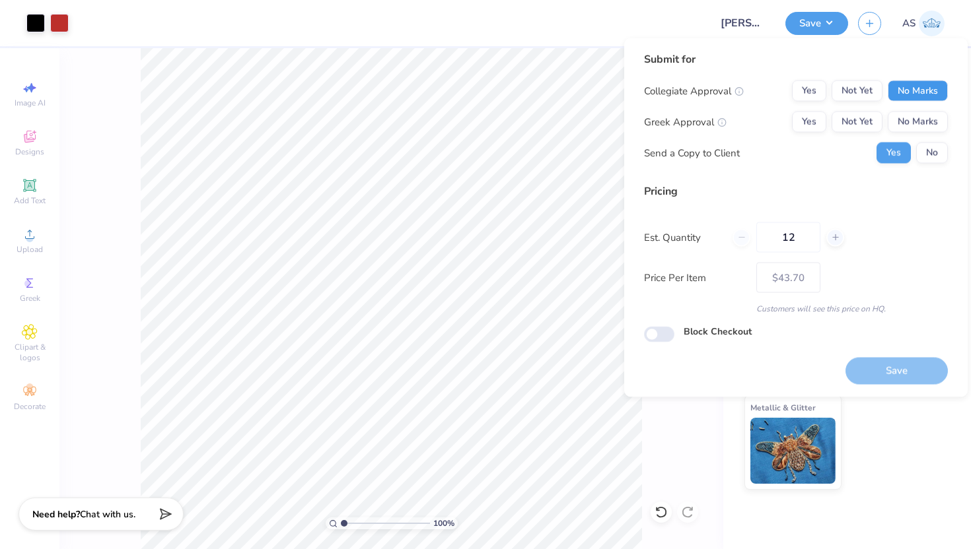
click at [927, 92] on button "No Marks" at bounding box center [917, 91] width 60 height 21
click at [925, 112] on button "No Marks" at bounding box center [917, 122] width 60 height 21
click at [929, 133] on div "Collegiate Approval Yes Not Yet No Marks Greek Approval Yes Not Yet No Marks Se…" at bounding box center [796, 122] width 304 height 83
click at [928, 145] on button "No" at bounding box center [932, 153] width 32 height 21
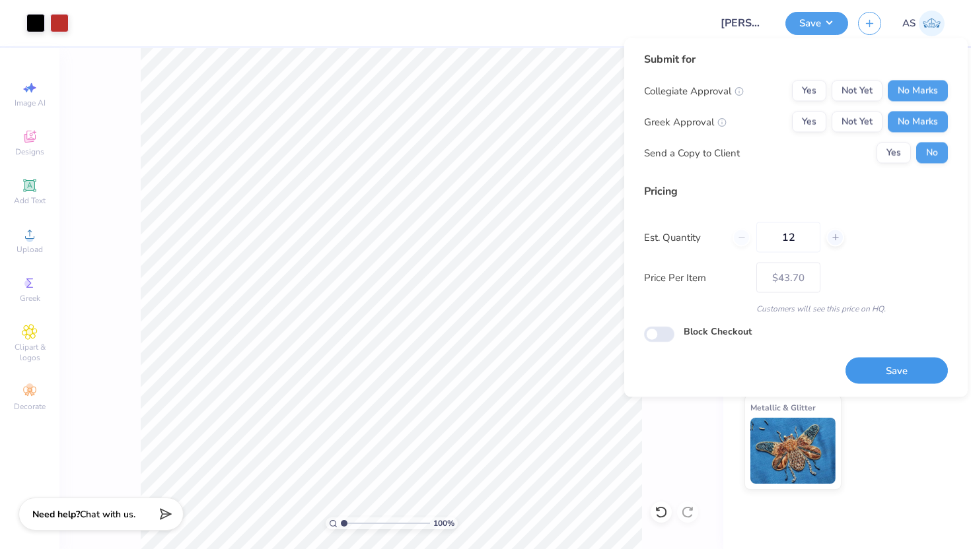
click at [895, 363] on button "Save" at bounding box center [896, 370] width 102 height 27
type input "$43.70"
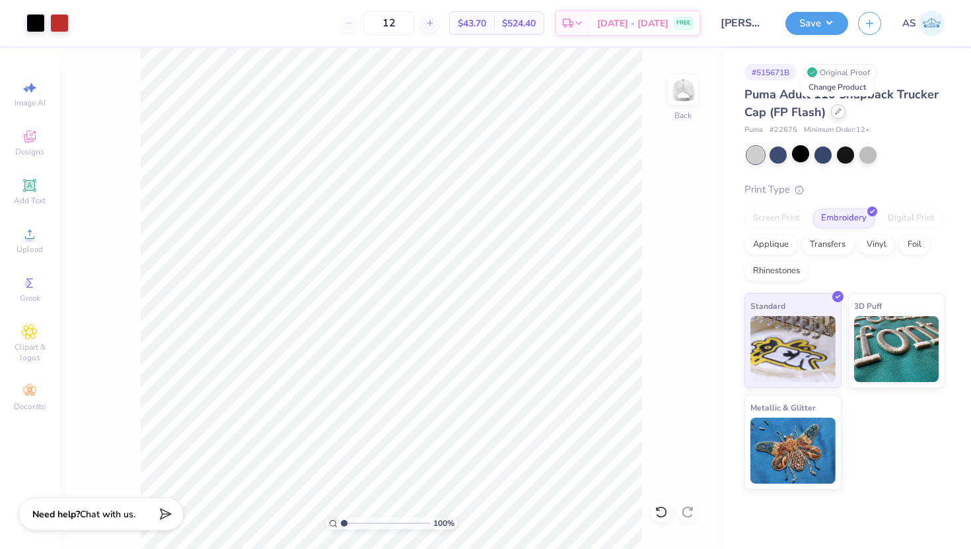
click at [839, 112] on icon at bounding box center [838, 111] width 7 height 7
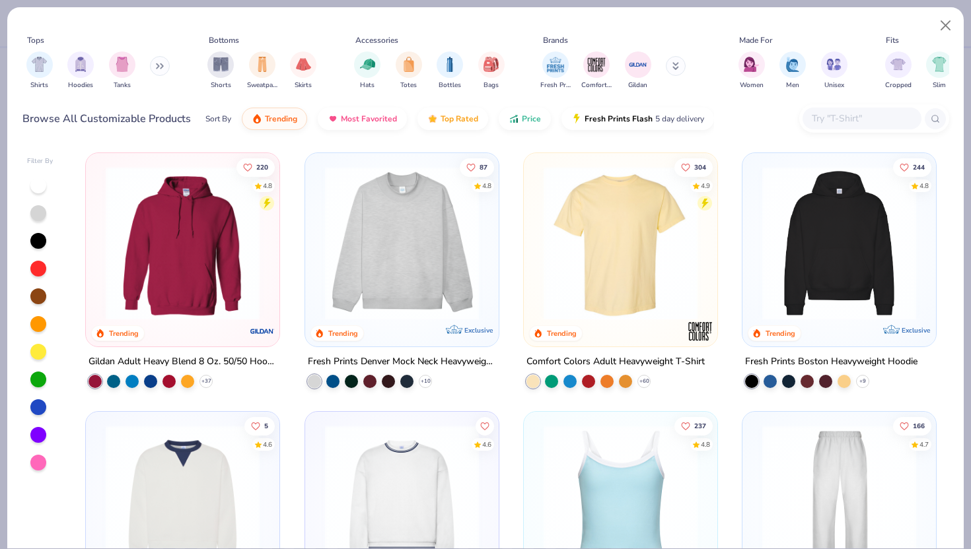
click at [846, 112] on input "text" at bounding box center [861, 118] width 102 height 15
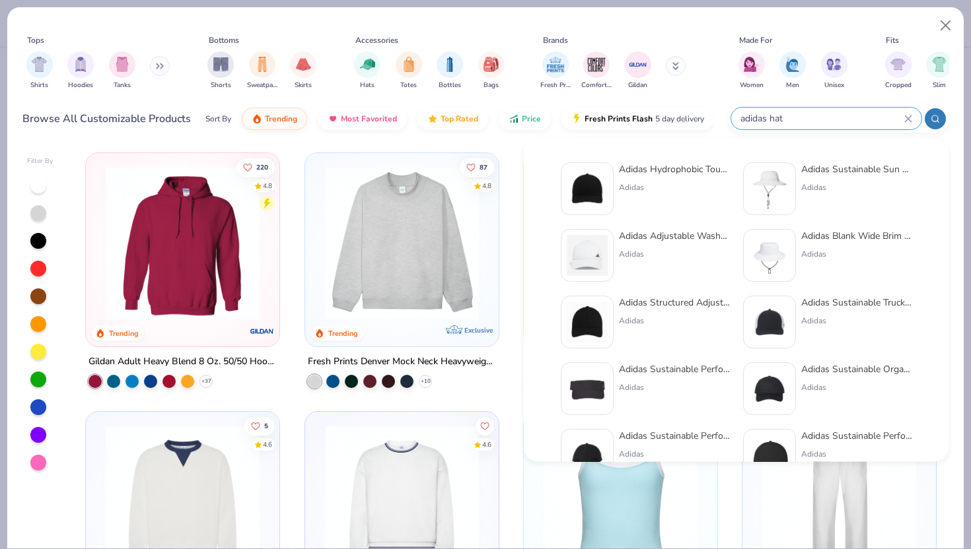
type input "adidas hat"
click at [578, 325] on img at bounding box center [586, 322] width 41 height 41
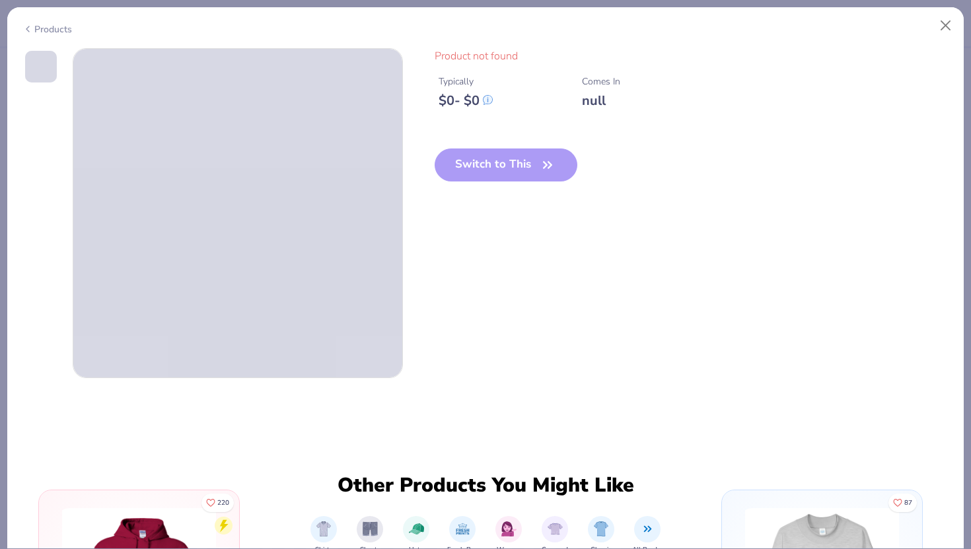
click at [56, 26] on div "Products" at bounding box center [47, 29] width 50 height 14
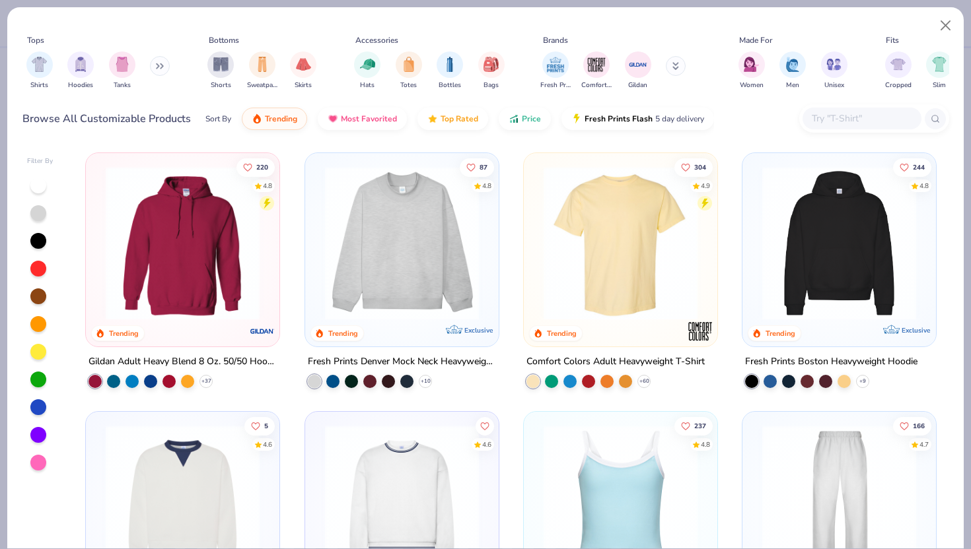
click at [831, 114] on input "text" at bounding box center [861, 118] width 102 height 15
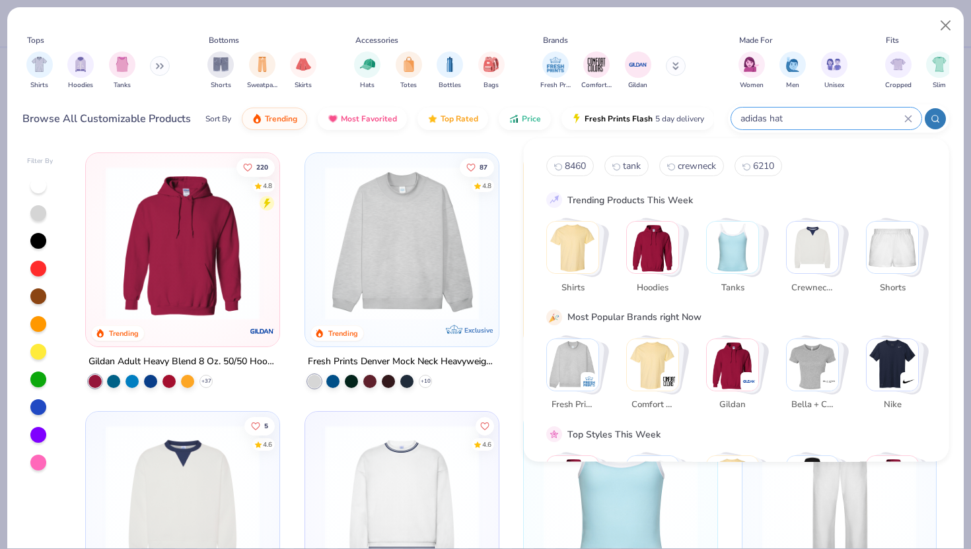
type input "adidas hat"
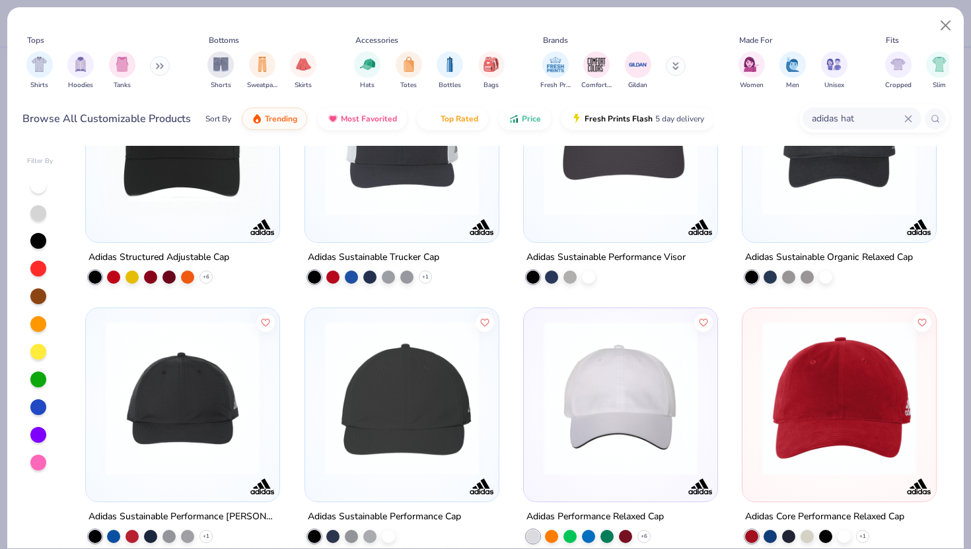
scroll to position [377, 0]
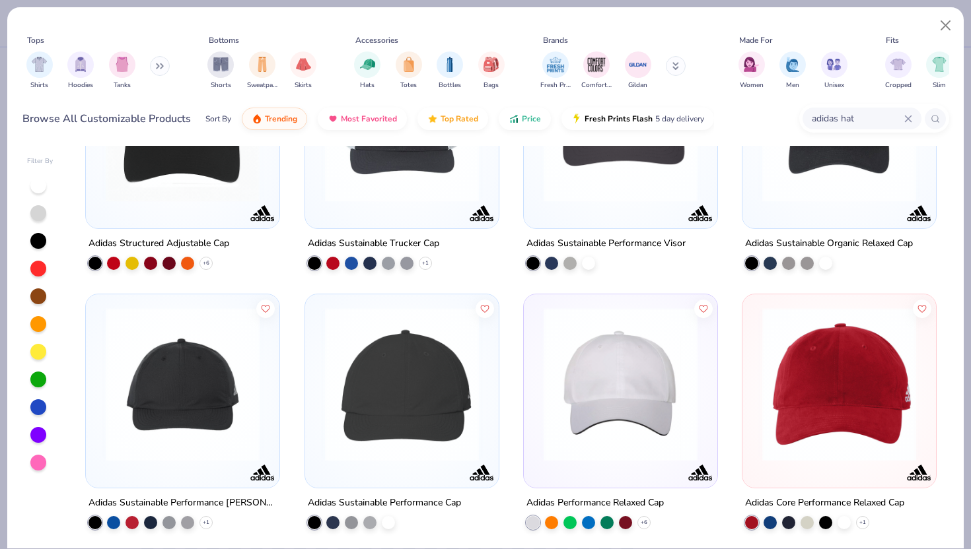
click at [842, 161] on img at bounding box center [838, 125] width 167 height 154
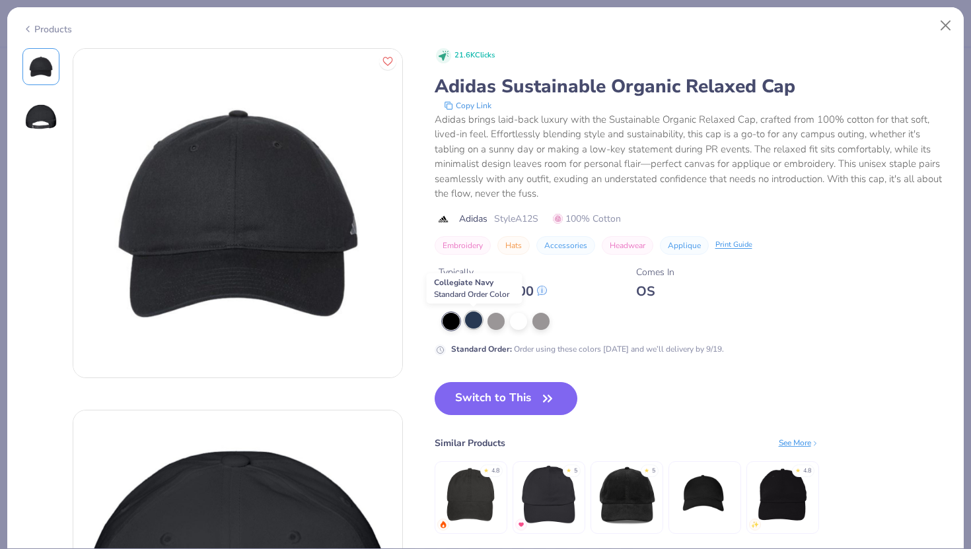
click at [477, 327] on div at bounding box center [473, 320] width 17 height 17
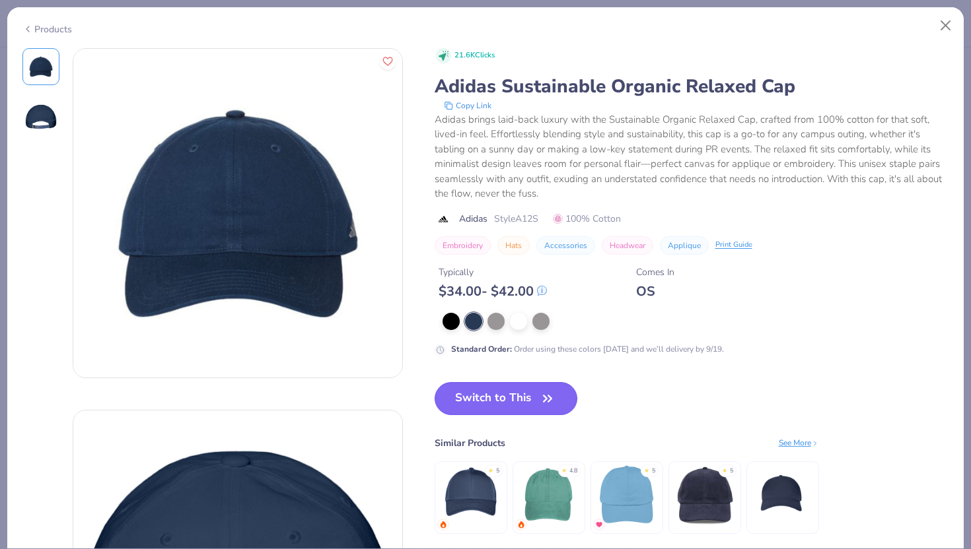
click at [534, 391] on button "Switch to This" at bounding box center [505, 398] width 143 height 33
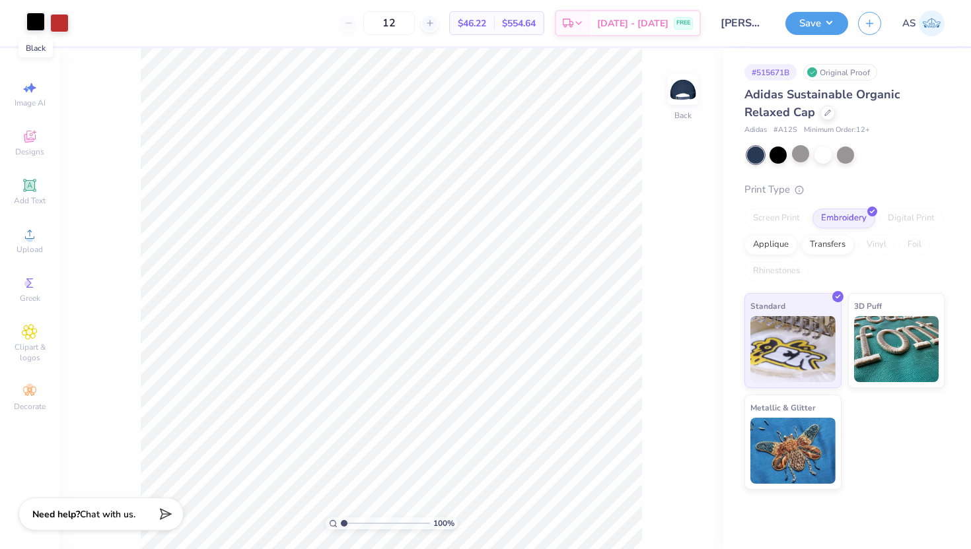
click at [39, 26] on div at bounding box center [35, 22] width 18 height 18
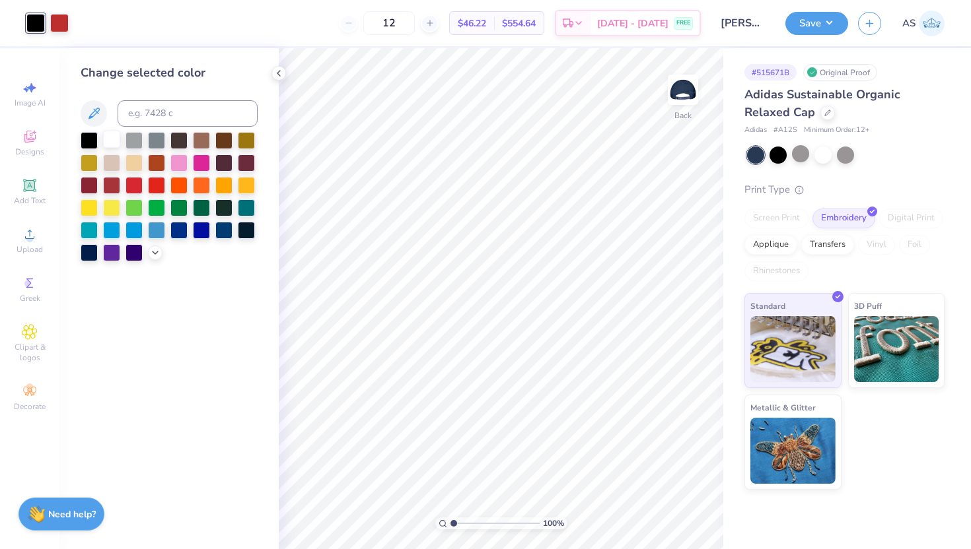
click at [106, 143] on div at bounding box center [111, 139] width 17 height 17
click at [274, 73] on icon at bounding box center [278, 73] width 11 height 11
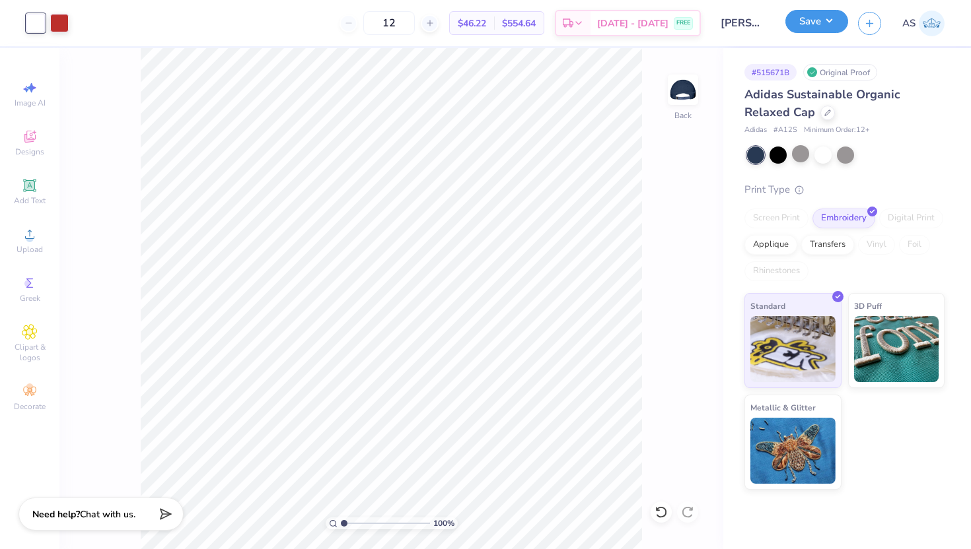
click at [804, 14] on button "Save" at bounding box center [816, 21] width 63 height 23
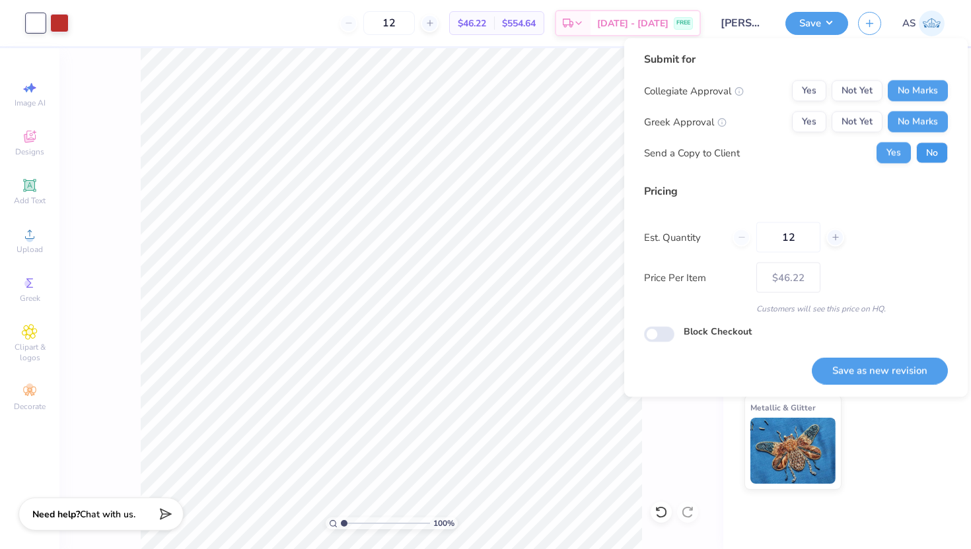
click at [932, 156] on button "No" at bounding box center [932, 153] width 32 height 21
click at [881, 360] on button "Save as new revision" at bounding box center [879, 370] width 136 height 27
type input "– –"
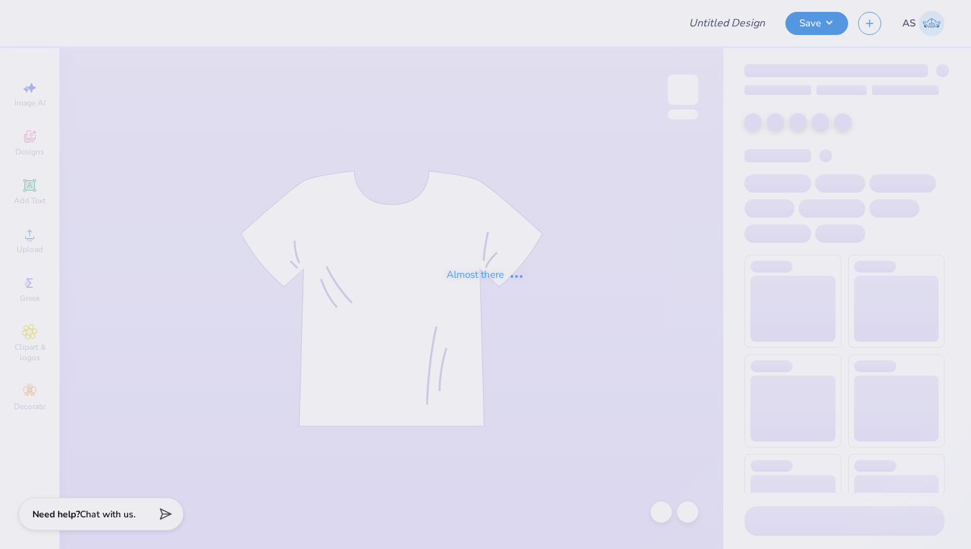
type input "[PERSON_NAME]"
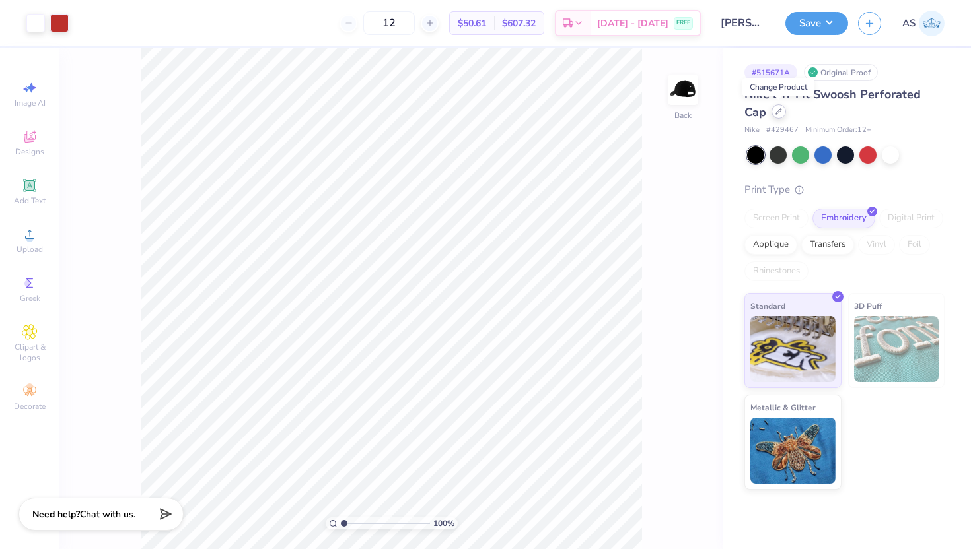
click at [776, 112] on icon at bounding box center [778, 111] width 5 height 5
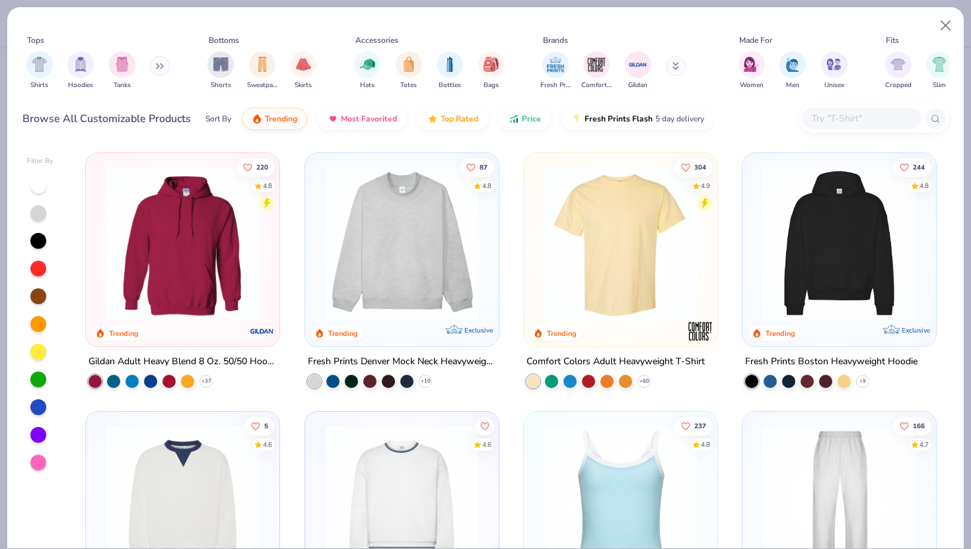
click at [821, 123] on input "text" at bounding box center [861, 118] width 102 height 15
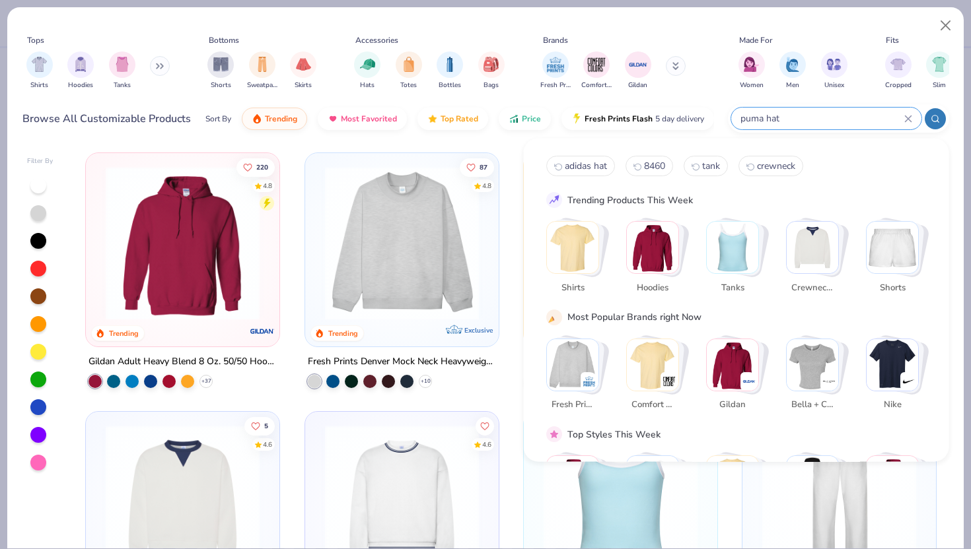
type input "puma hat"
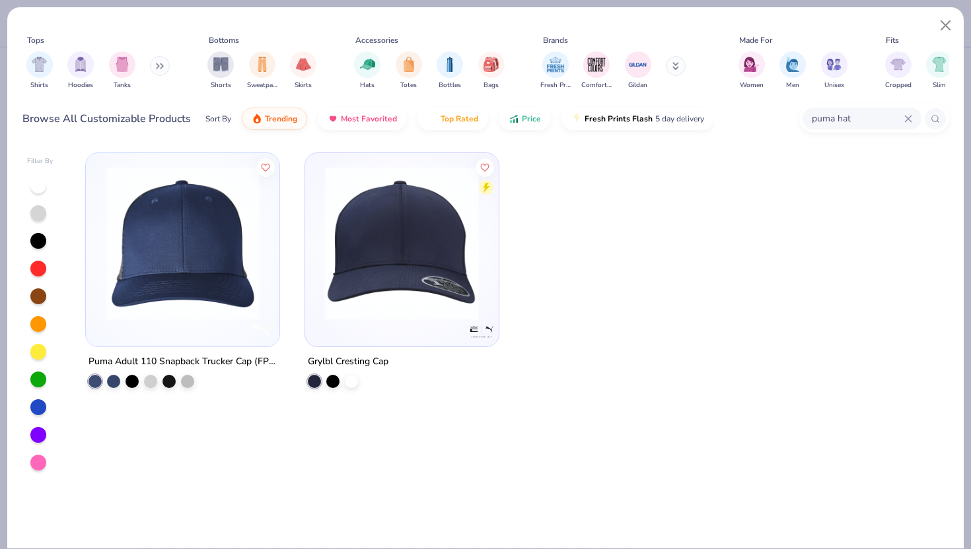
click at [199, 269] on img at bounding box center [182, 243] width 167 height 154
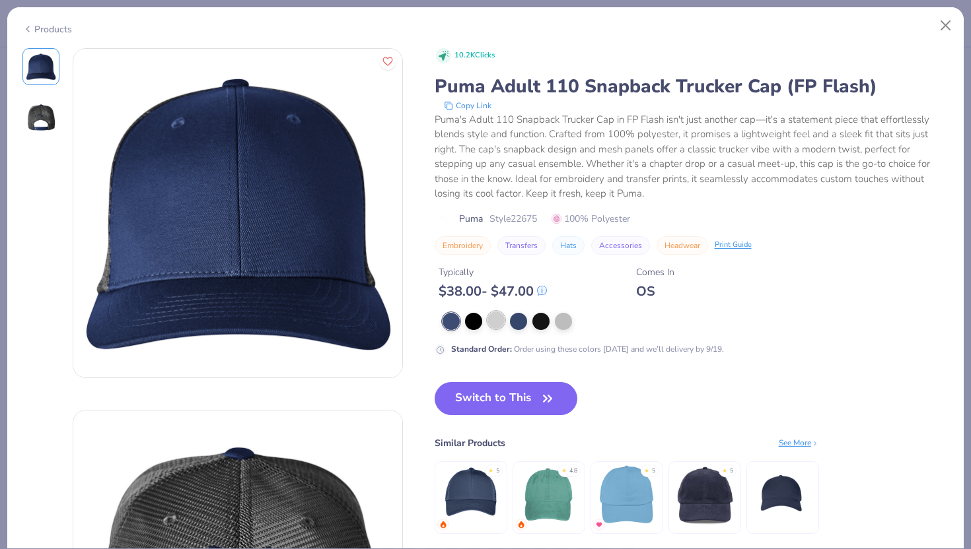
click at [487, 324] on div at bounding box center [495, 320] width 17 height 17
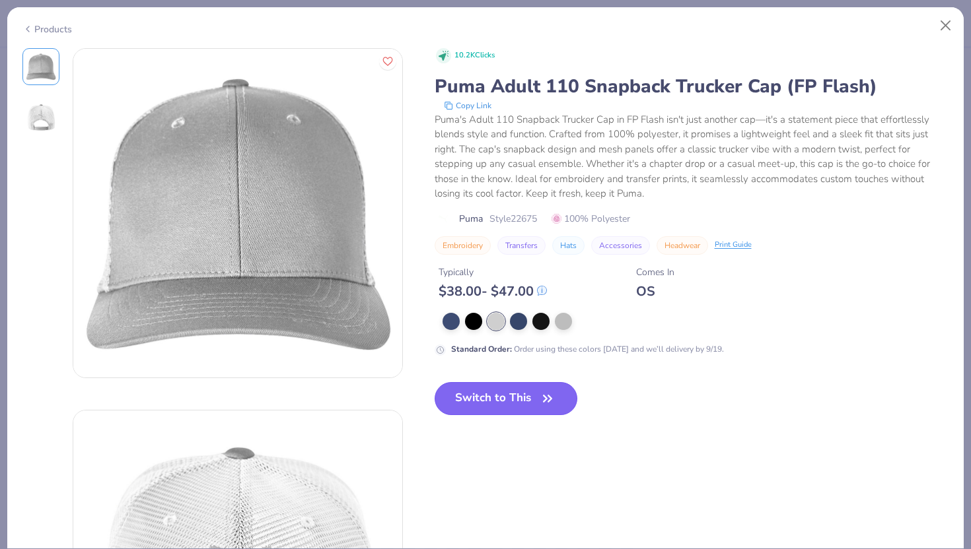
click at [504, 387] on button "Switch to This" at bounding box center [505, 398] width 143 height 33
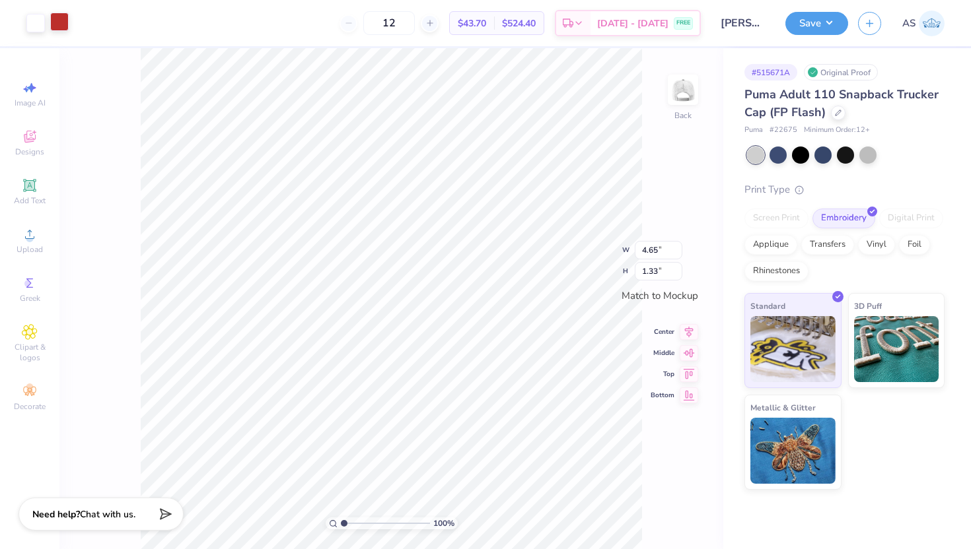
click at [69, 19] on div at bounding box center [59, 22] width 18 height 18
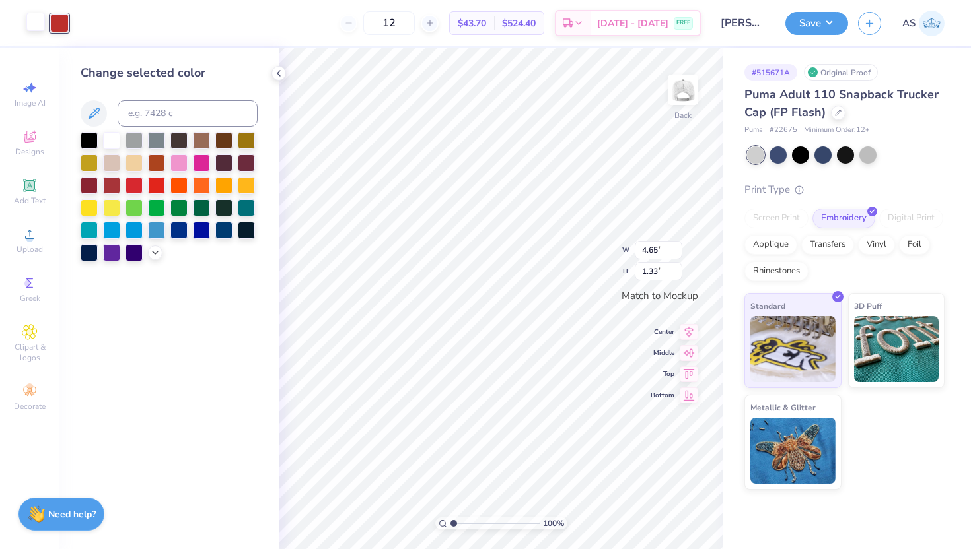
click at [35, 25] on div at bounding box center [35, 22] width 18 height 18
click at [94, 136] on div at bounding box center [89, 139] width 17 height 17
click at [275, 69] on icon at bounding box center [278, 73] width 11 height 11
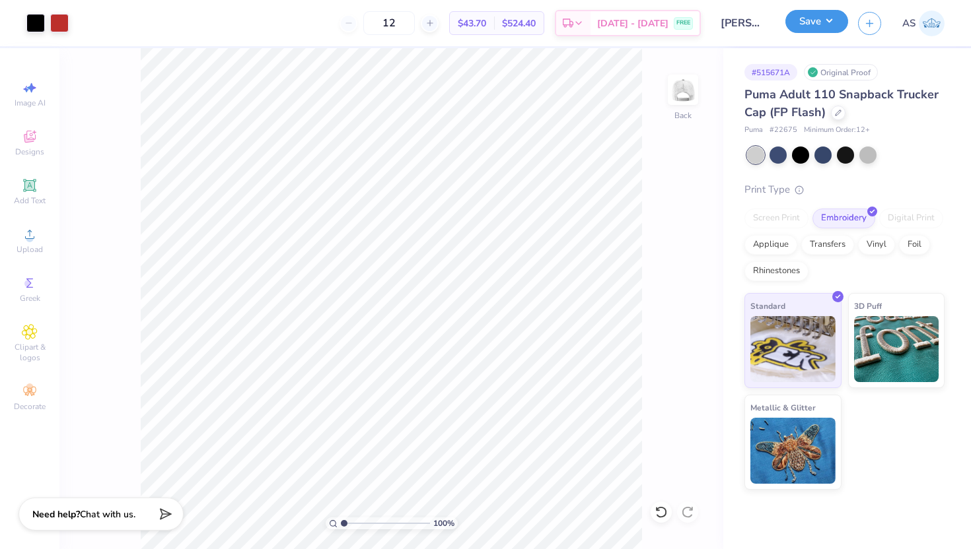
click at [803, 24] on button "Save" at bounding box center [816, 21] width 63 height 23
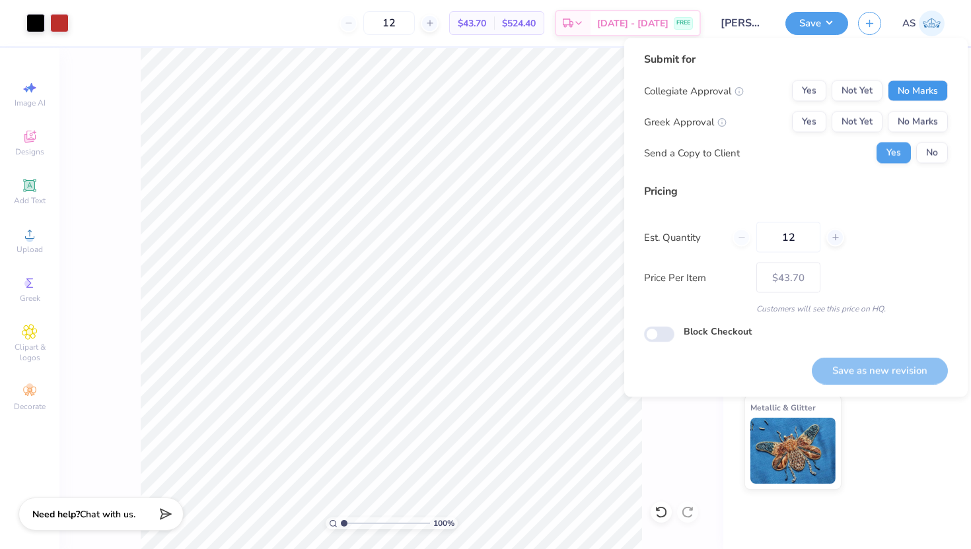
click at [929, 87] on button "No Marks" at bounding box center [917, 91] width 60 height 21
click at [920, 113] on button "No Marks" at bounding box center [917, 122] width 60 height 21
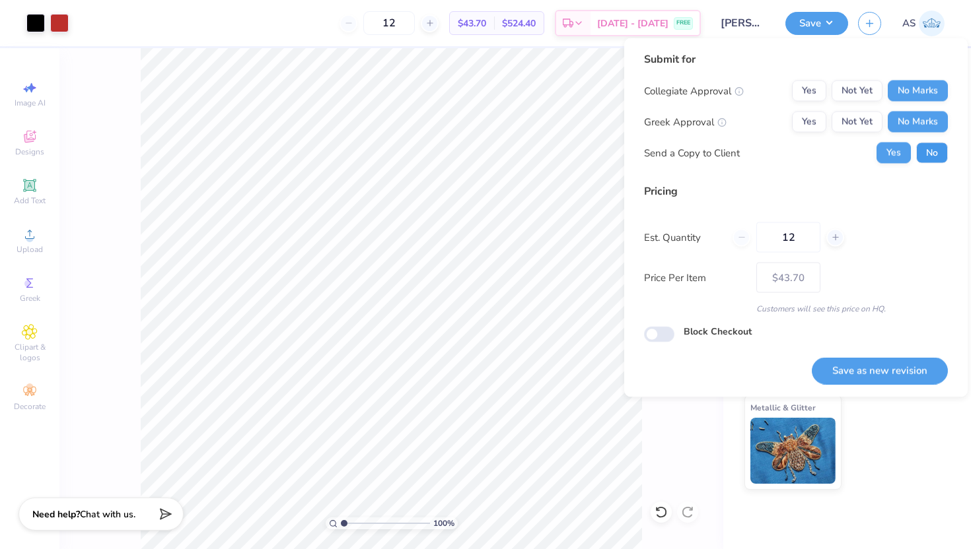
click at [925, 147] on button "No" at bounding box center [932, 153] width 32 height 21
click at [861, 372] on button "Save as new revision" at bounding box center [879, 370] width 136 height 27
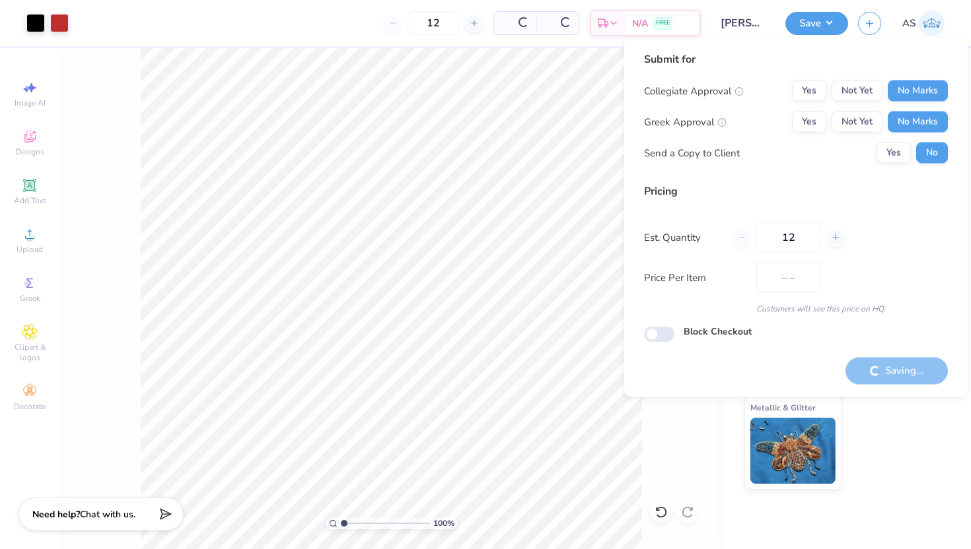
type input "$43.70"
